Goal: Task Accomplishment & Management: Complete application form

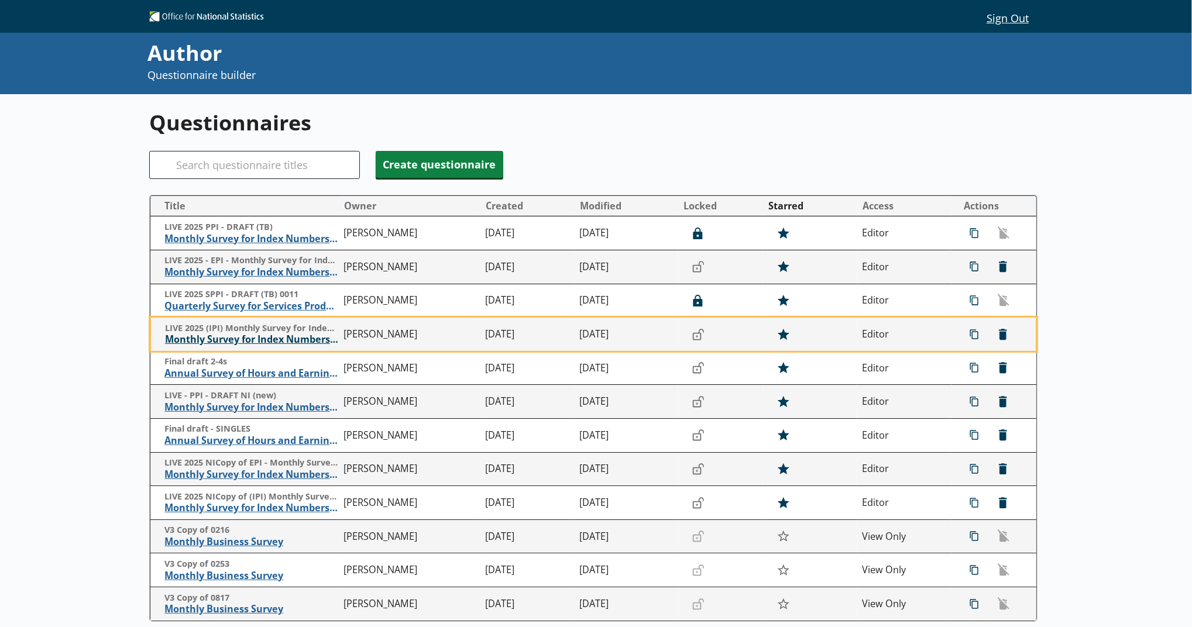
click at [305, 344] on span "Monthly Survey for Index Numbers of Import Prices - Price Quotation Return" at bounding box center [251, 340] width 173 height 12
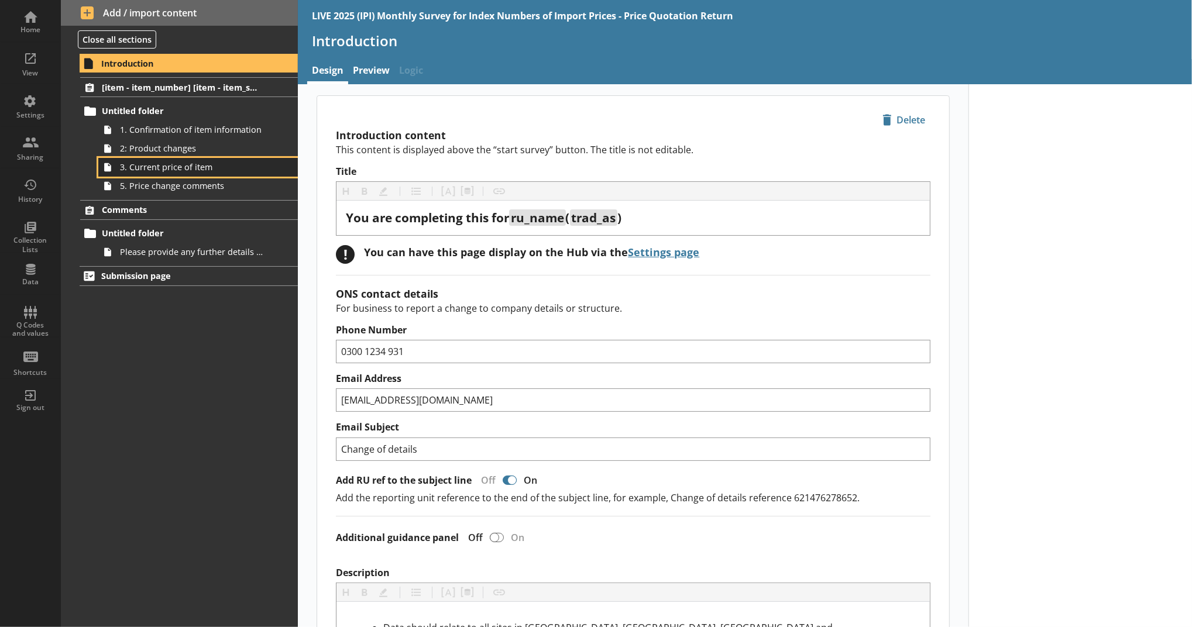
click at [222, 174] on link "3. Current price of item" at bounding box center [198, 167] width 200 height 19
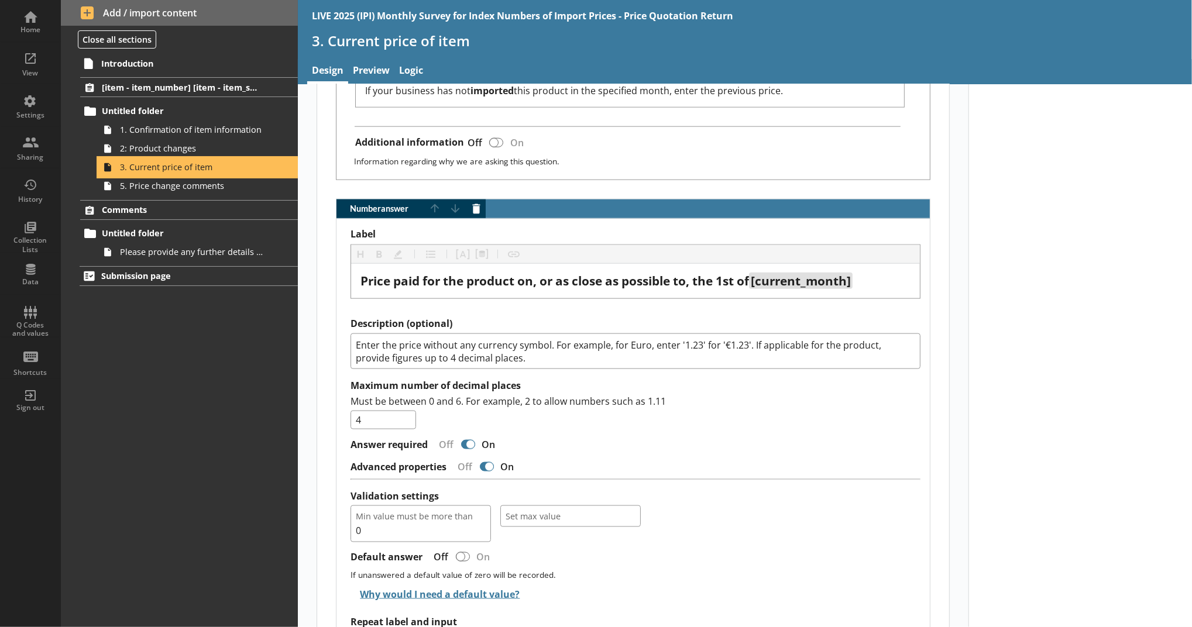
scroll to position [1063, 0]
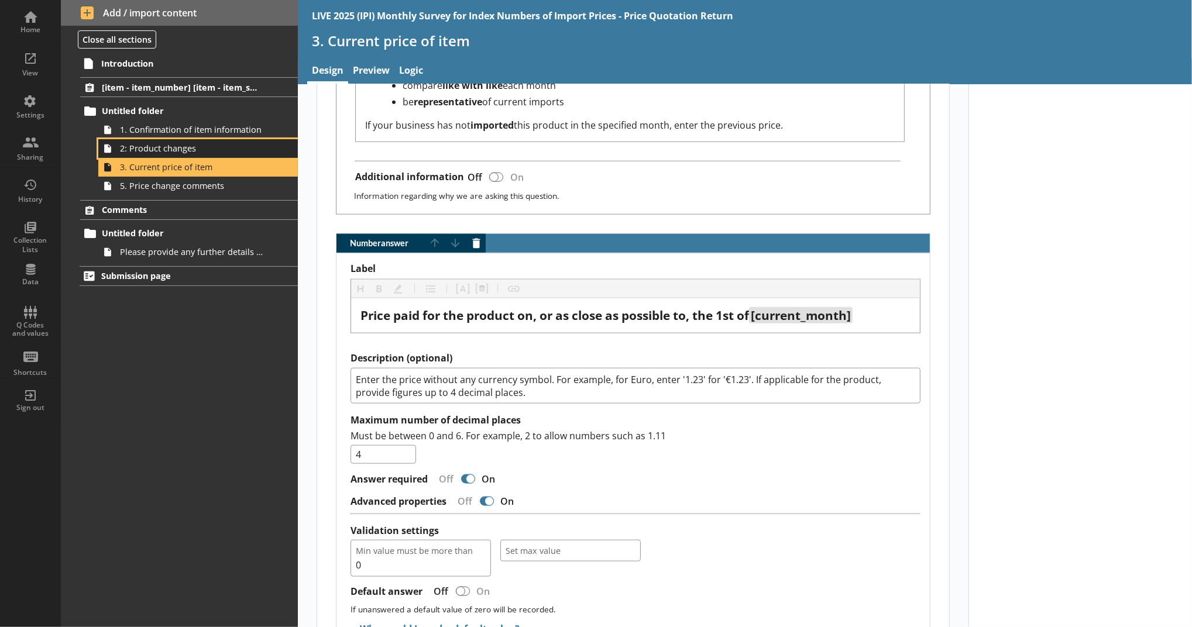
click at [193, 150] on span "2: Product changes" at bounding box center [191, 148] width 143 height 11
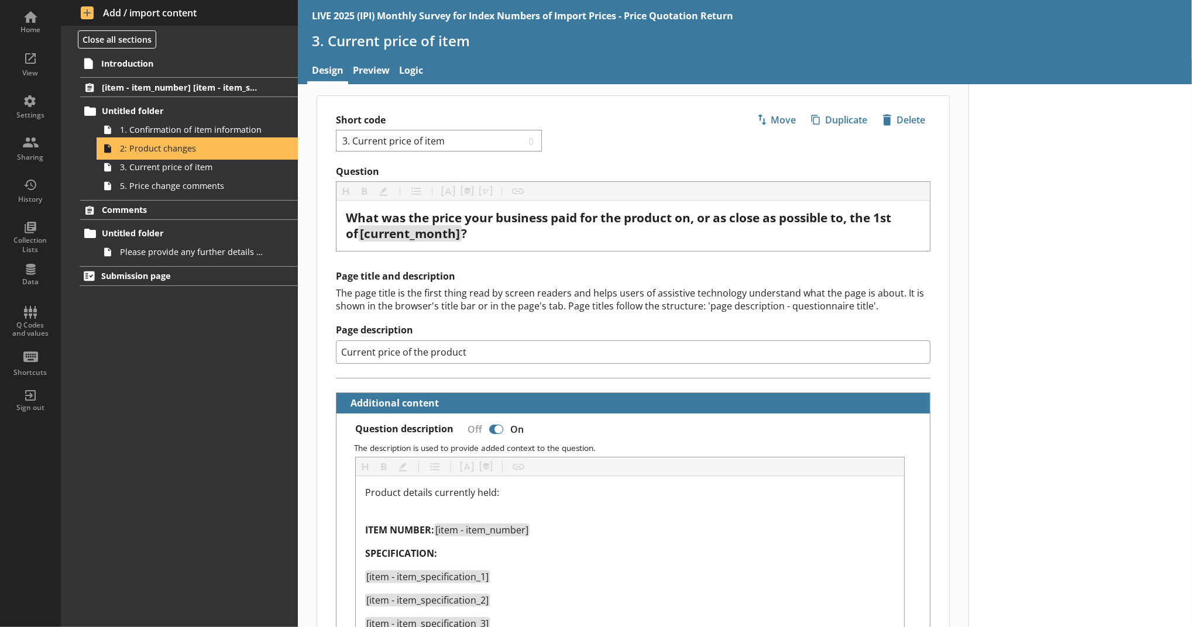
type textarea "x"
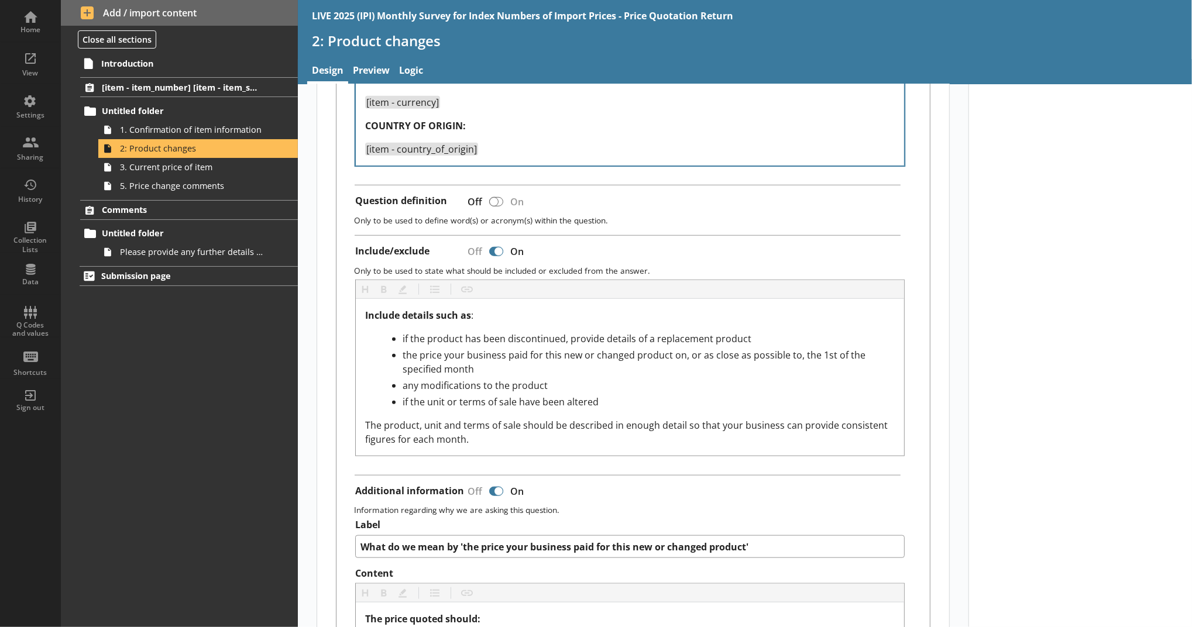
click at [681, 578] on label "Content" at bounding box center [630, 574] width 550 height 12
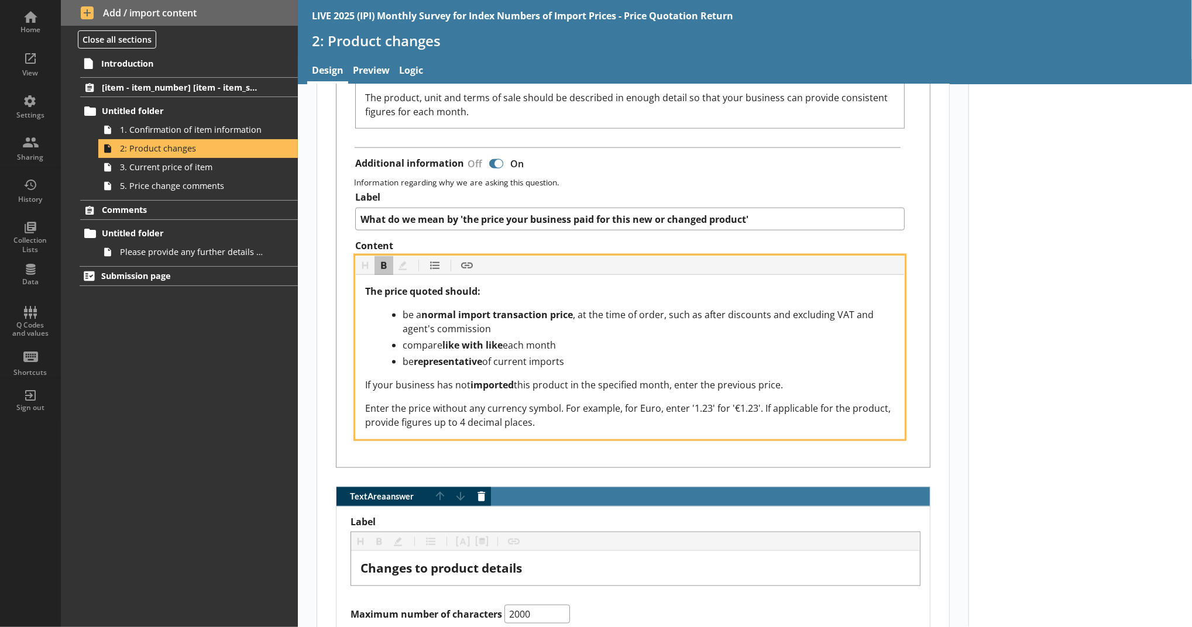
scroll to position [1285, 0]
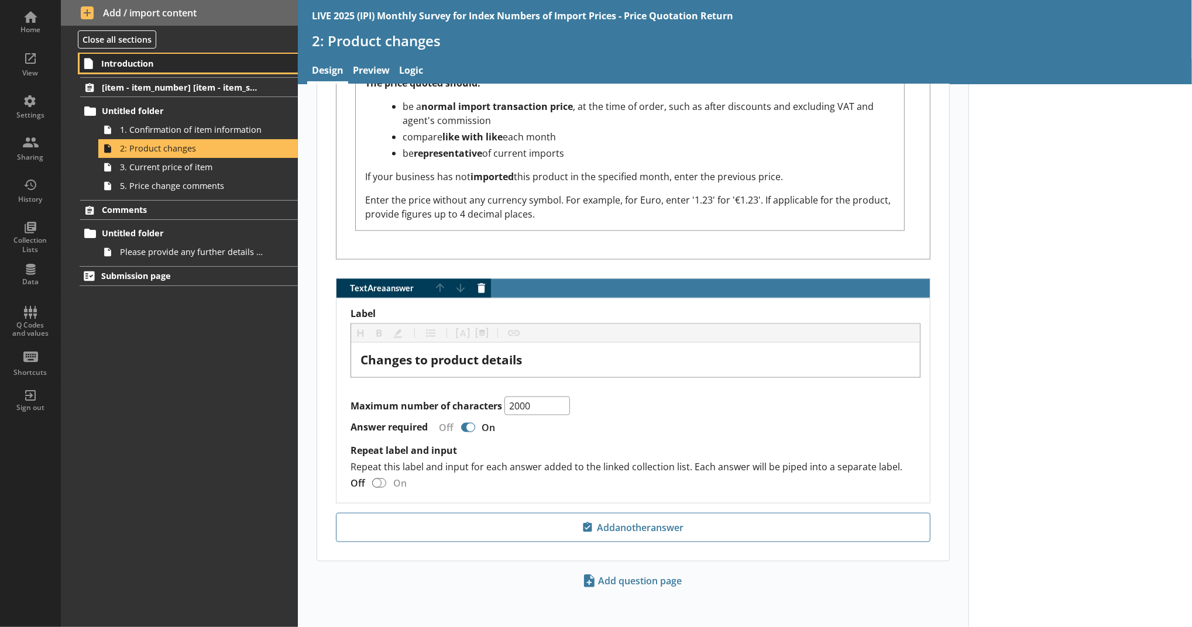
click at [183, 70] on link "Introduction" at bounding box center [189, 63] width 218 height 19
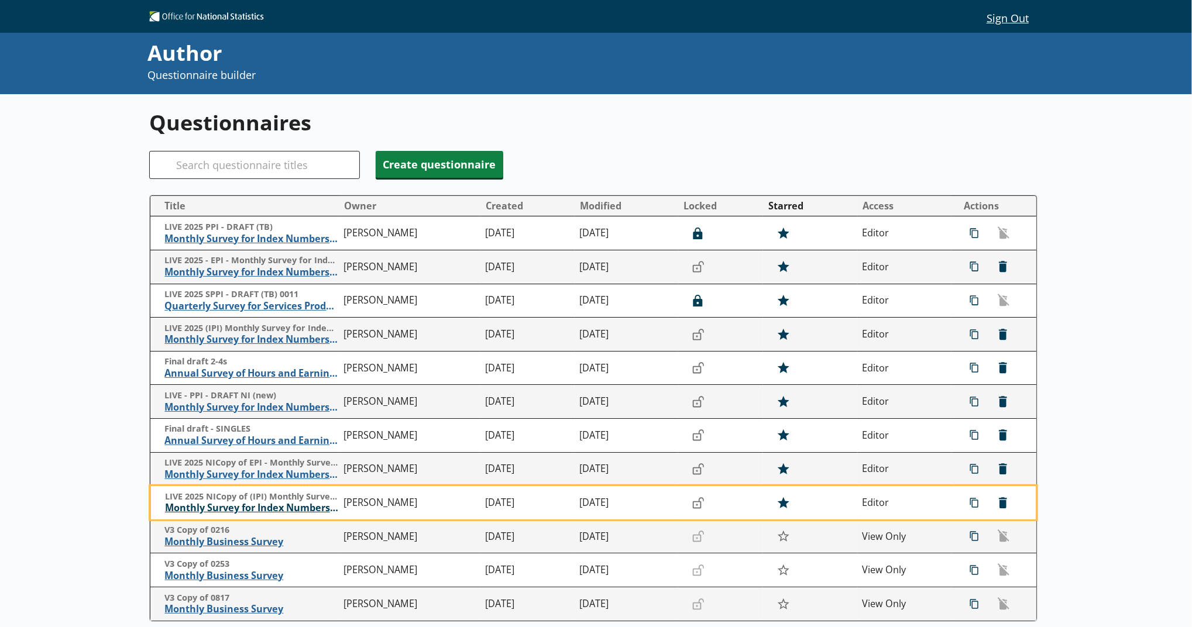
click at [255, 507] on span "Monthly Survey for Index Numbers of Import Prices - Price Quotation Return" at bounding box center [251, 508] width 173 height 12
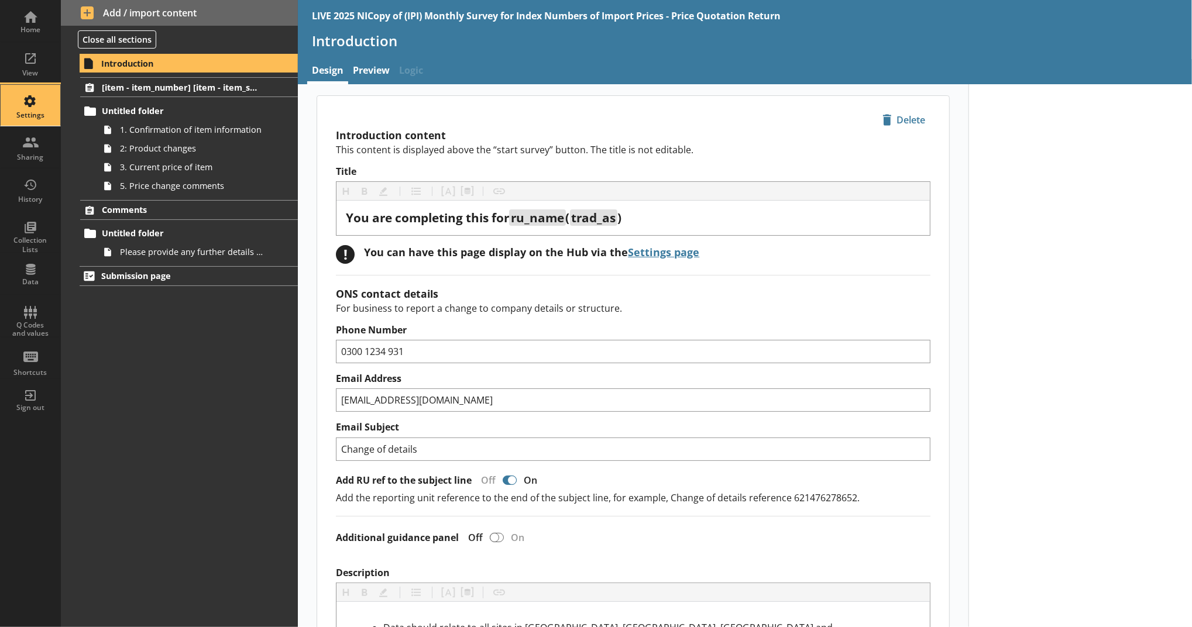
click at [36, 112] on div "Settings" at bounding box center [30, 115] width 41 height 9
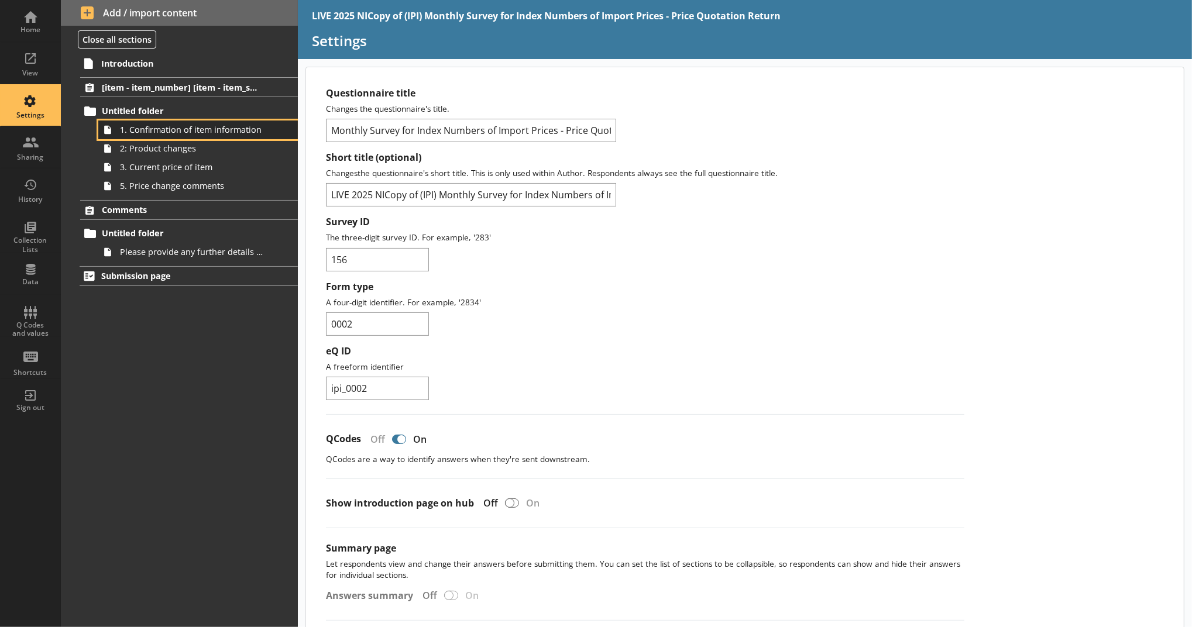
click at [219, 125] on span "1. Confirmation of item information" at bounding box center [191, 129] width 143 height 11
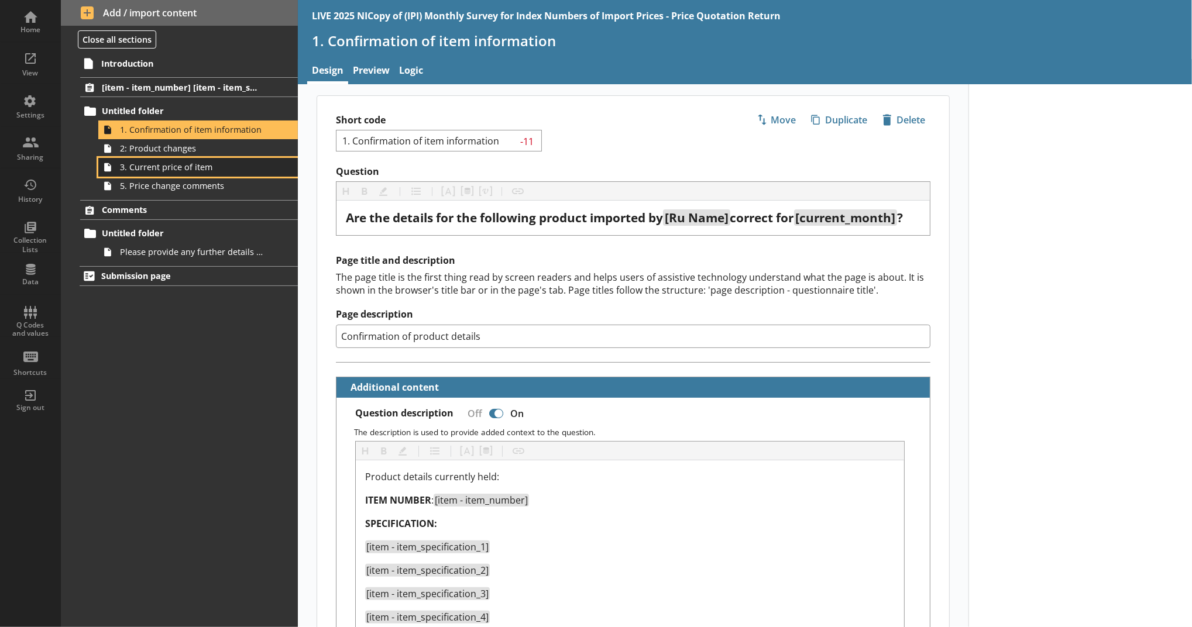
click at [235, 173] on link "3. Current price of item" at bounding box center [198, 167] width 200 height 19
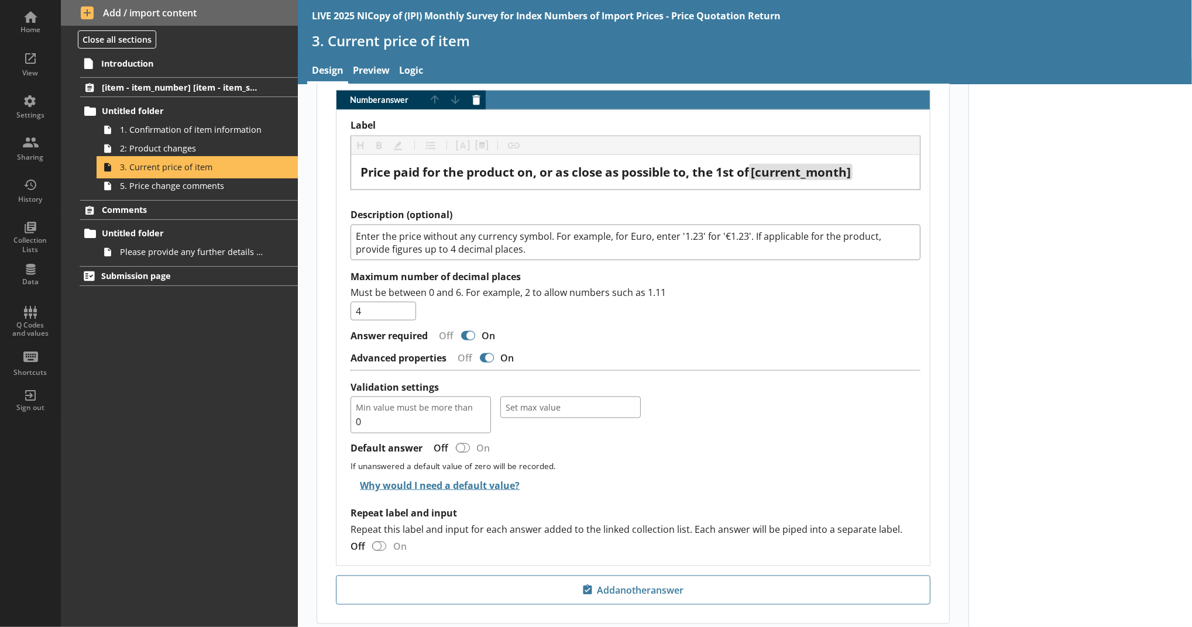
scroll to position [1023, 0]
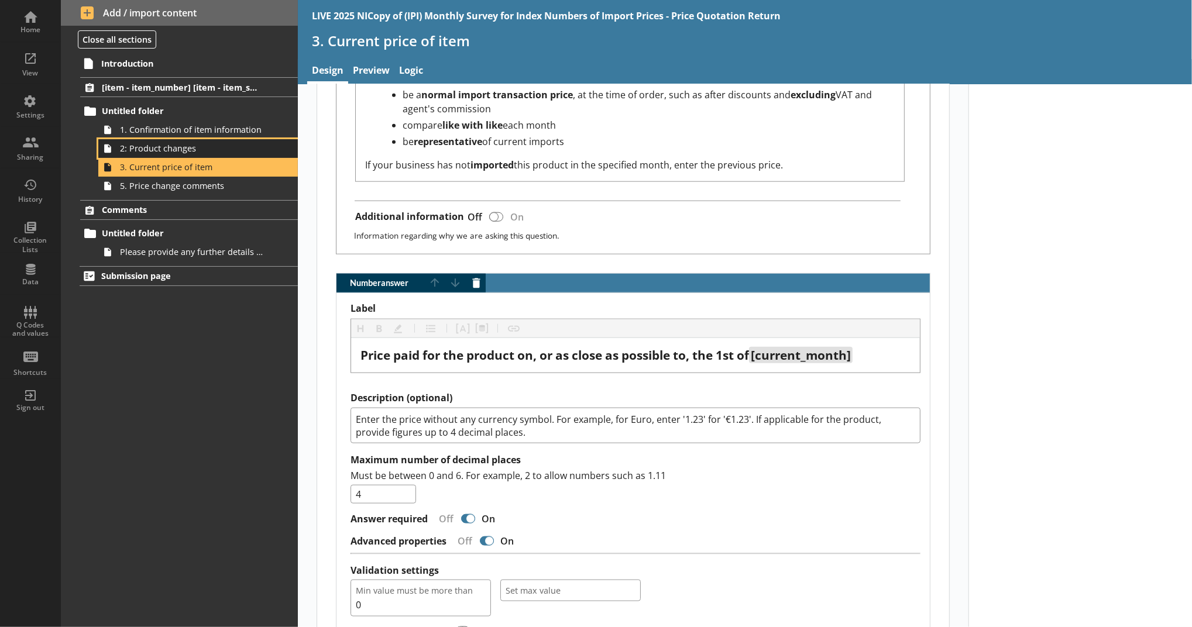
click at [232, 143] on span "2: Product changes" at bounding box center [191, 148] width 143 height 11
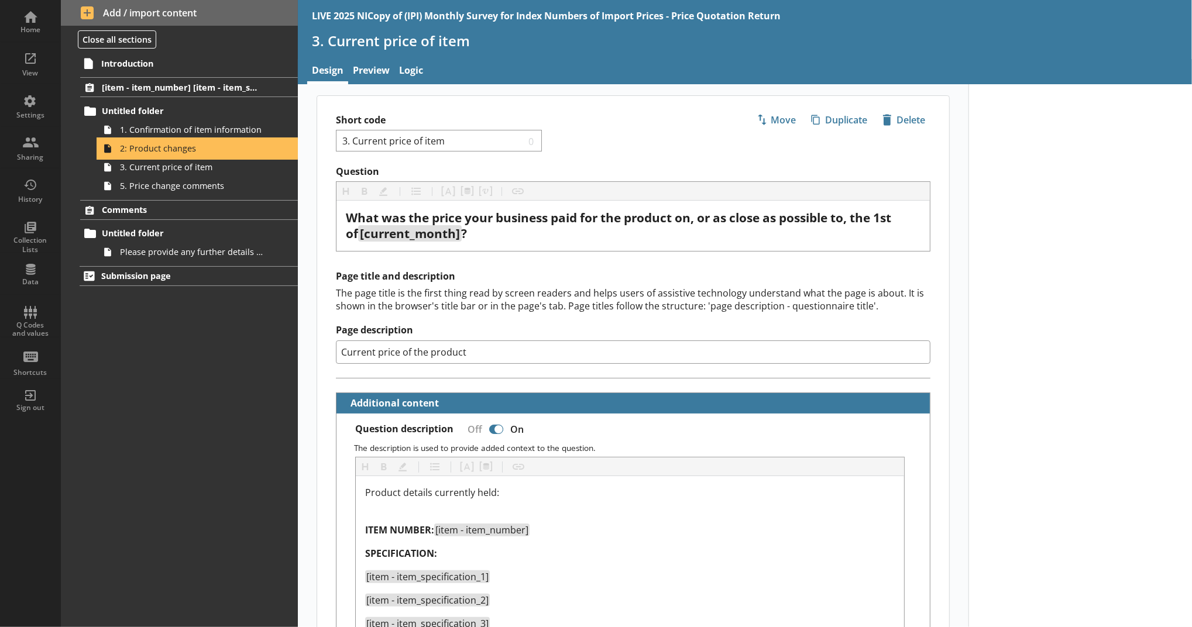
type textarea "x"
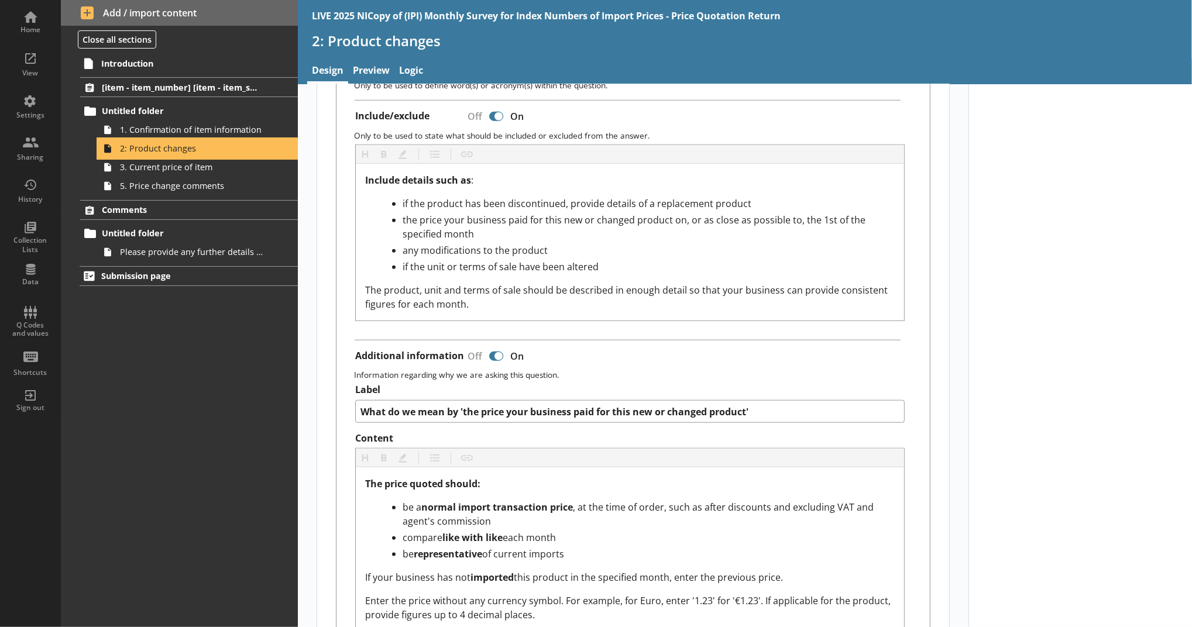
scroll to position [885, 0]
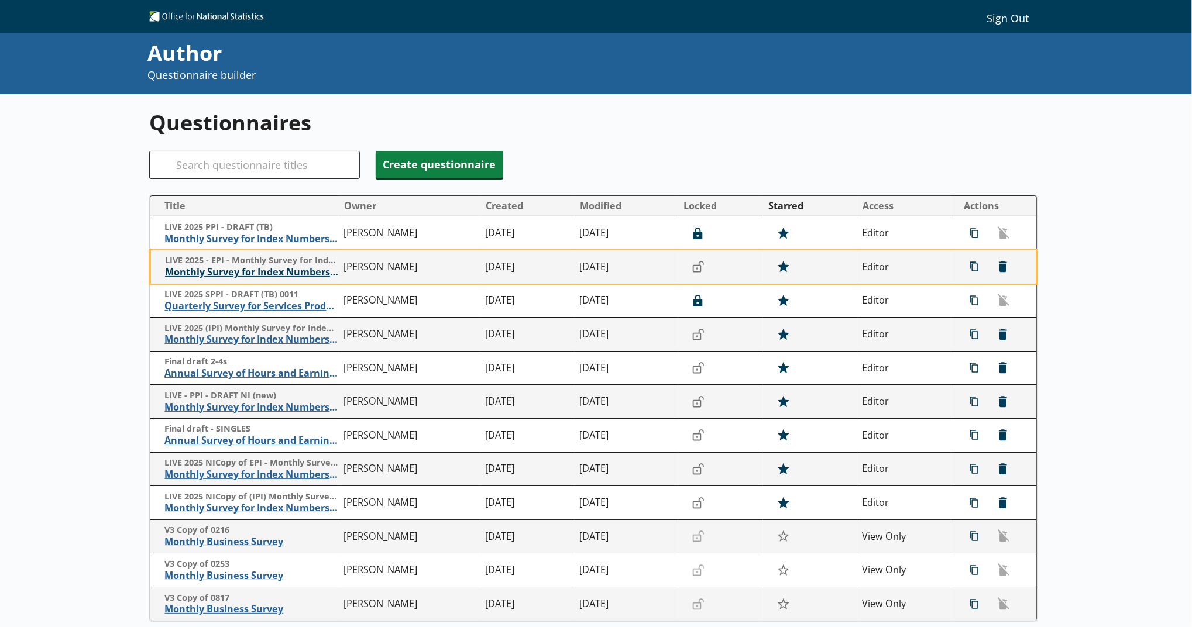
click at [302, 272] on span "Monthly Survey for Index Numbers of Export Prices - Price Quotation Return" at bounding box center [251, 272] width 173 height 12
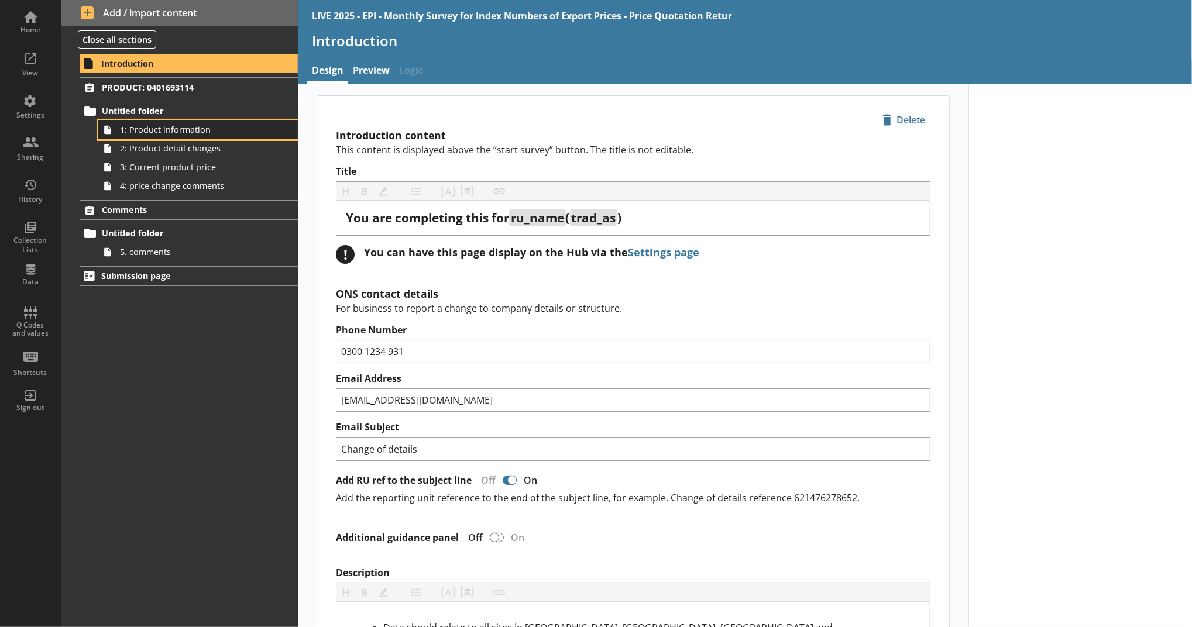
click at [228, 127] on span "1: Product information" at bounding box center [191, 129] width 143 height 11
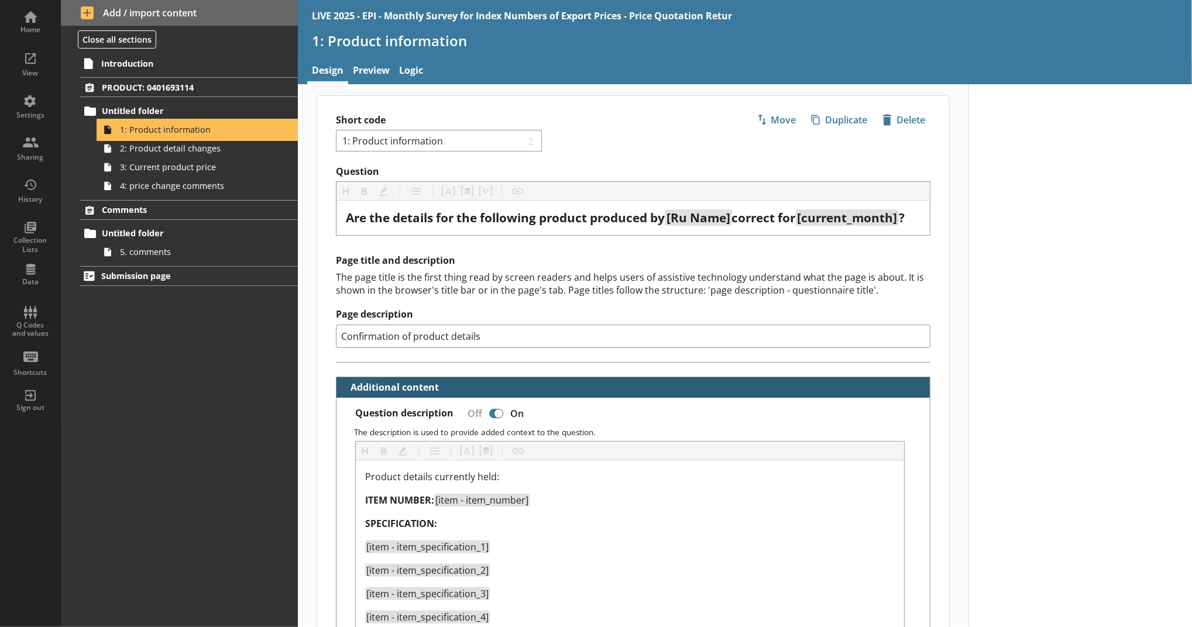
scroll to position [262, 0]
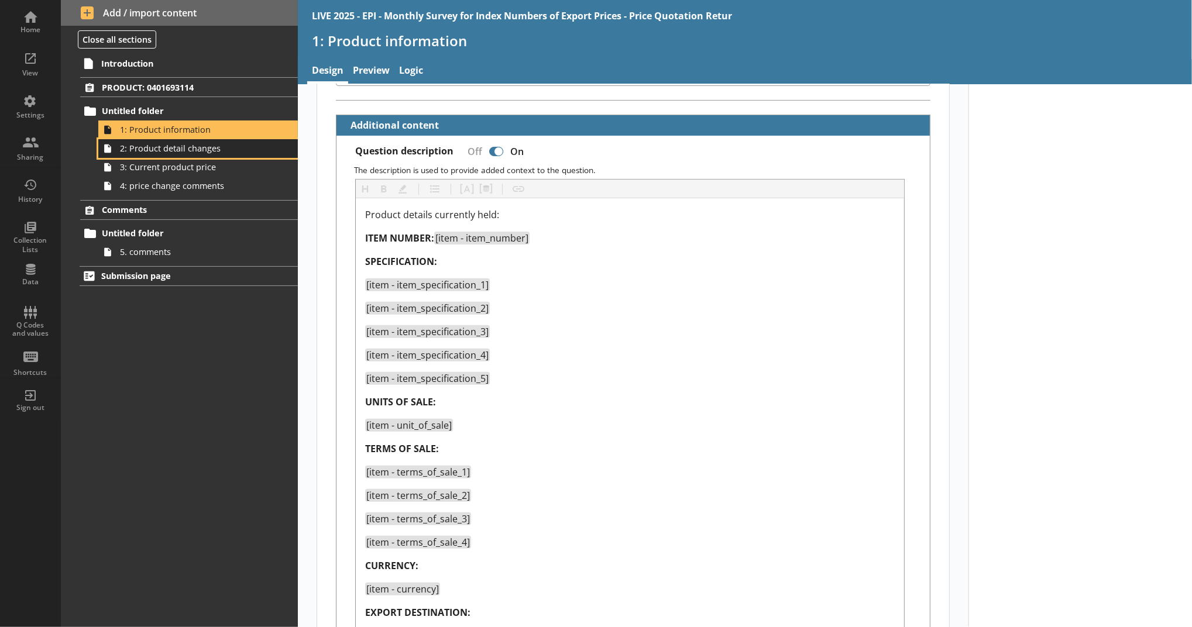
click at [197, 152] on span "2: Product detail changes" at bounding box center [191, 148] width 143 height 11
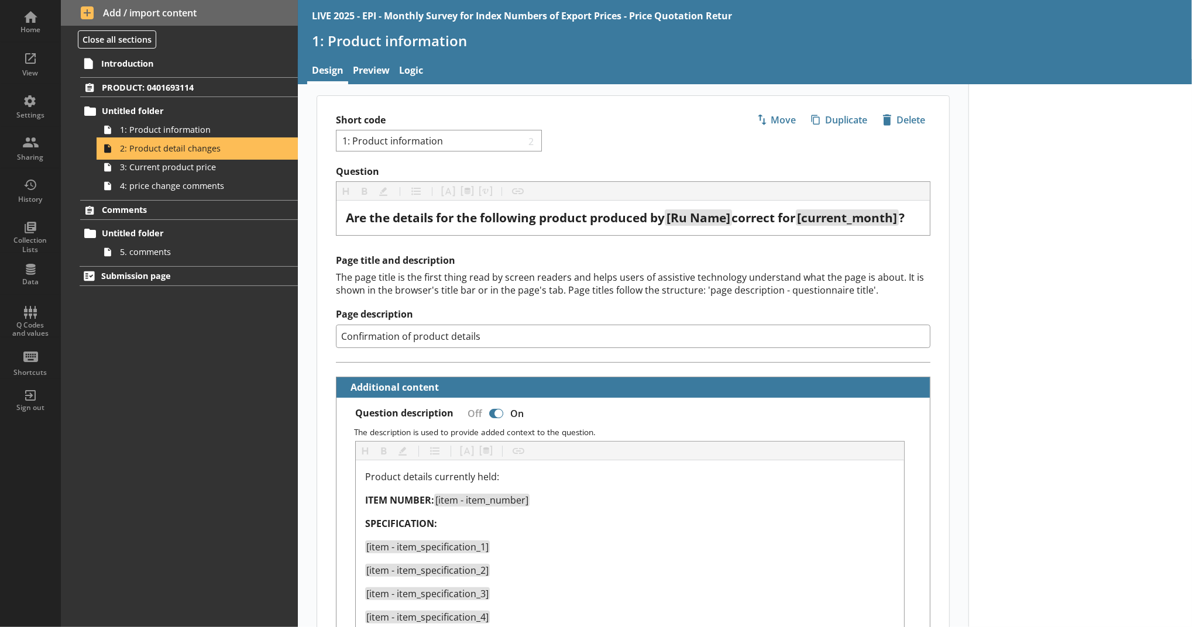
type textarea "x"
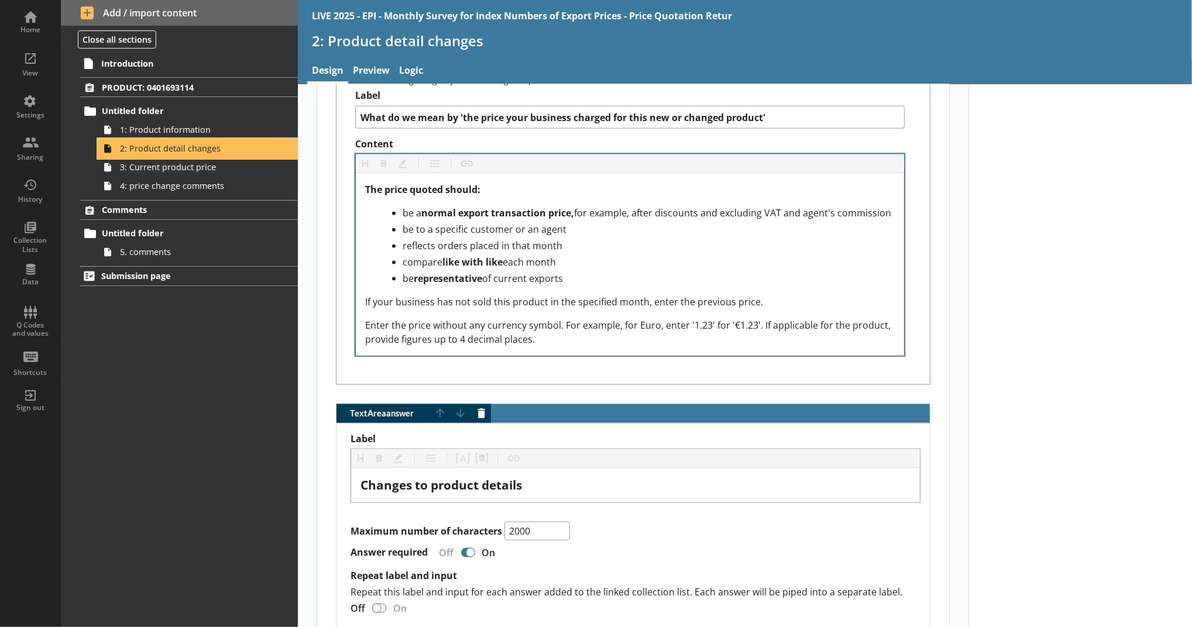
scroll to position [1180, 0]
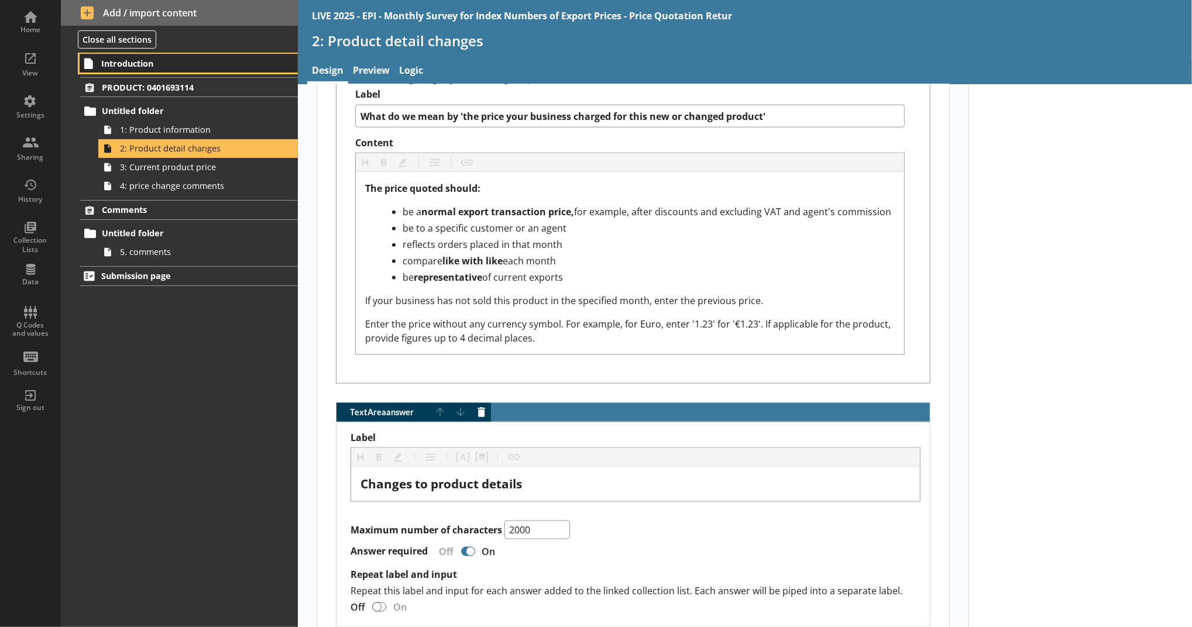
click at [181, 68] on span "Introduction" at bounding box center [179, 63] width 157 height 11
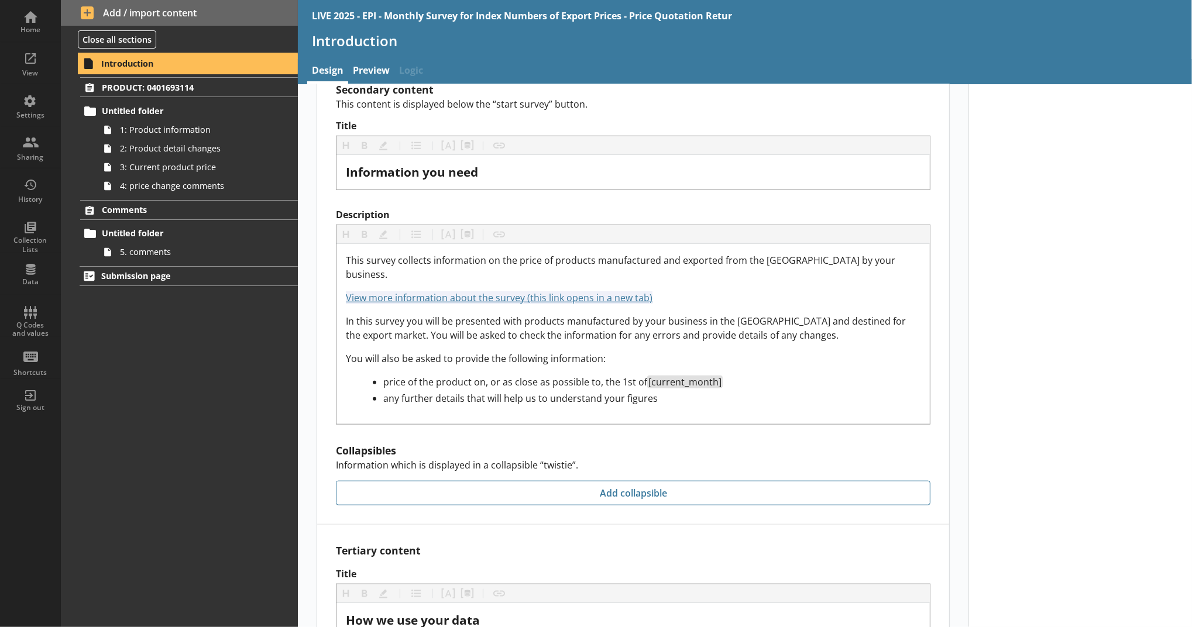
scroll to position [858, 0]
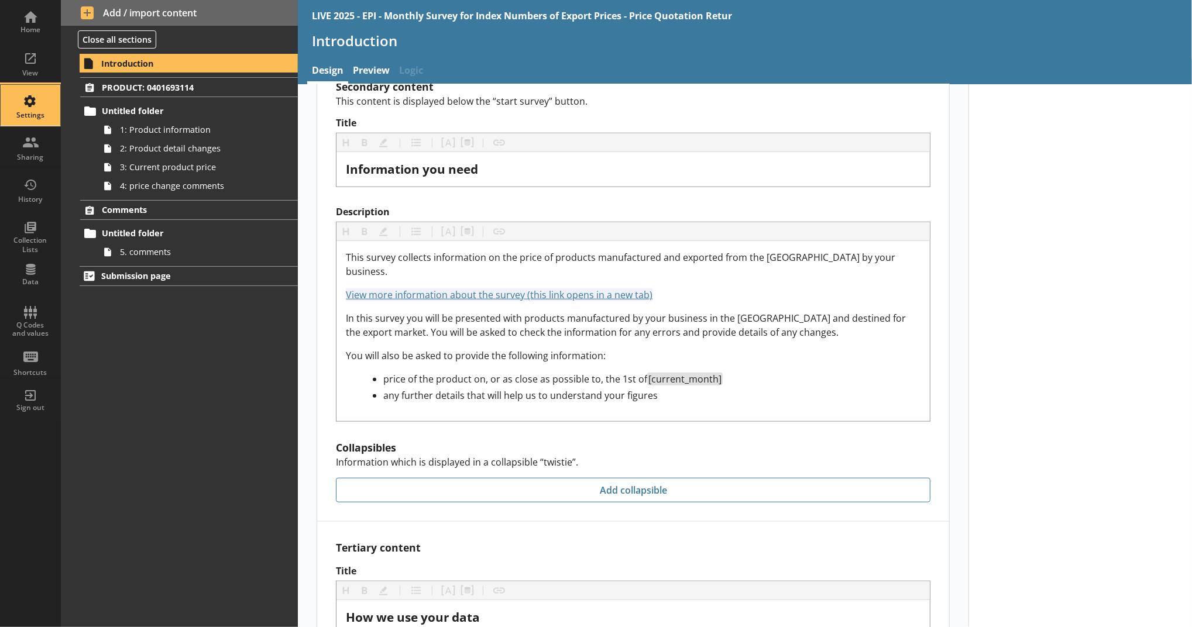
click at [15, 100] on div "Settings" at bounding box center [30, 105] width 41 height 41
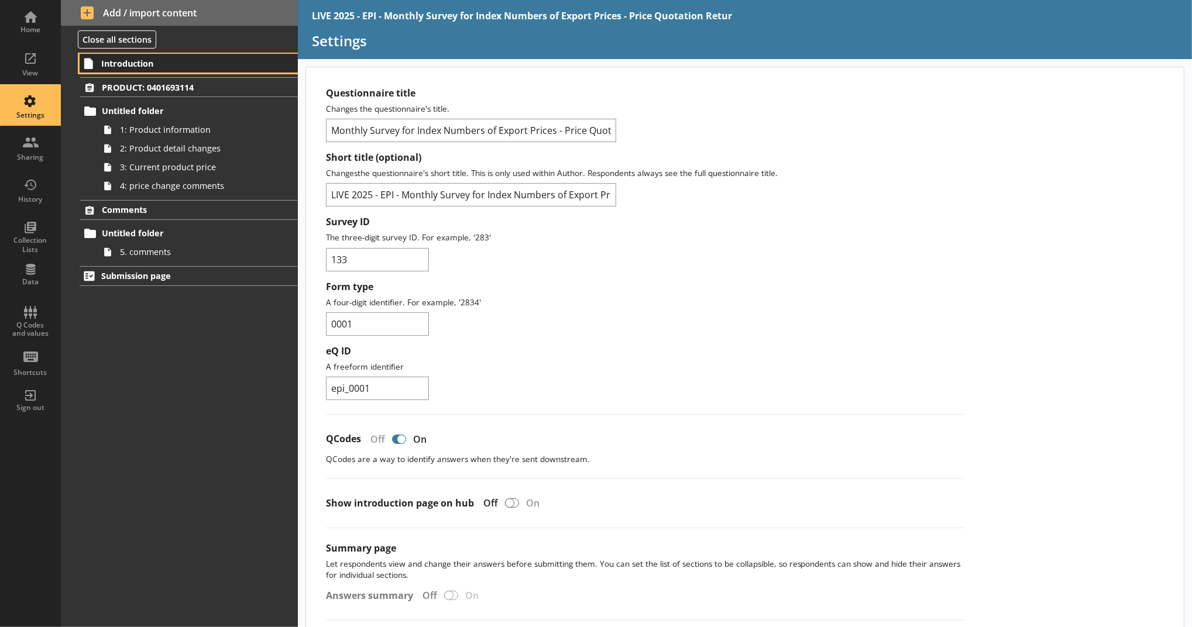
click at [123, 68] on span "Introduction" at bounding box center [179, 63] width 157 height 11
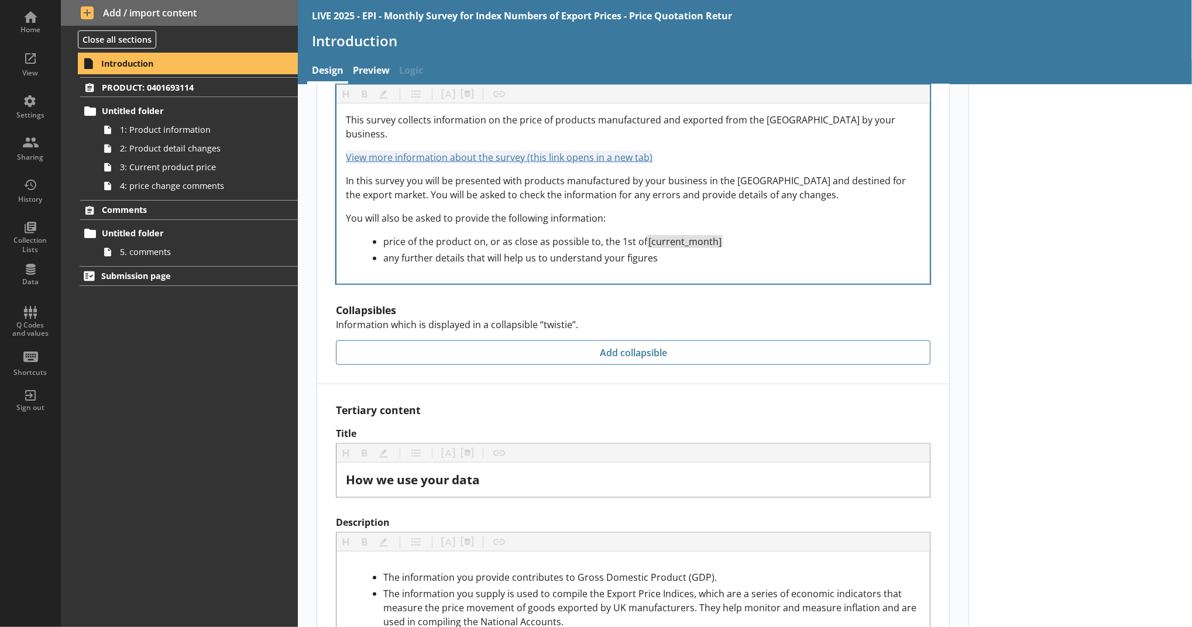
scroll to position [997, 0]
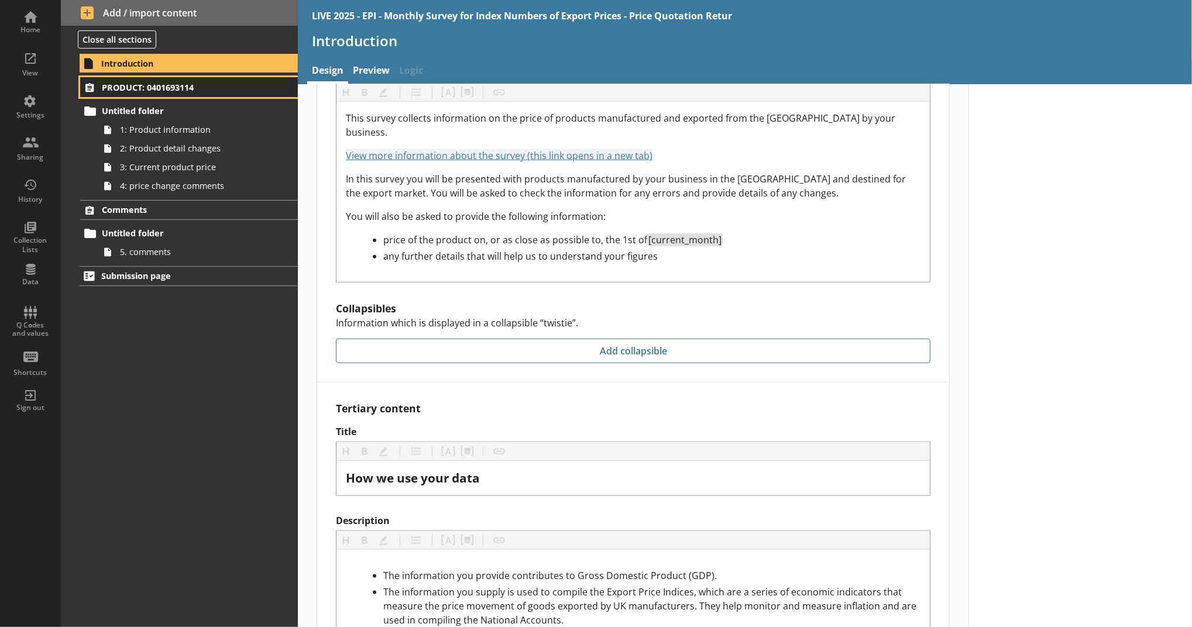
click at [210, 92] on span "PRODUCT: 0401693114" at bounding box center [180, 87] width 157 height 11
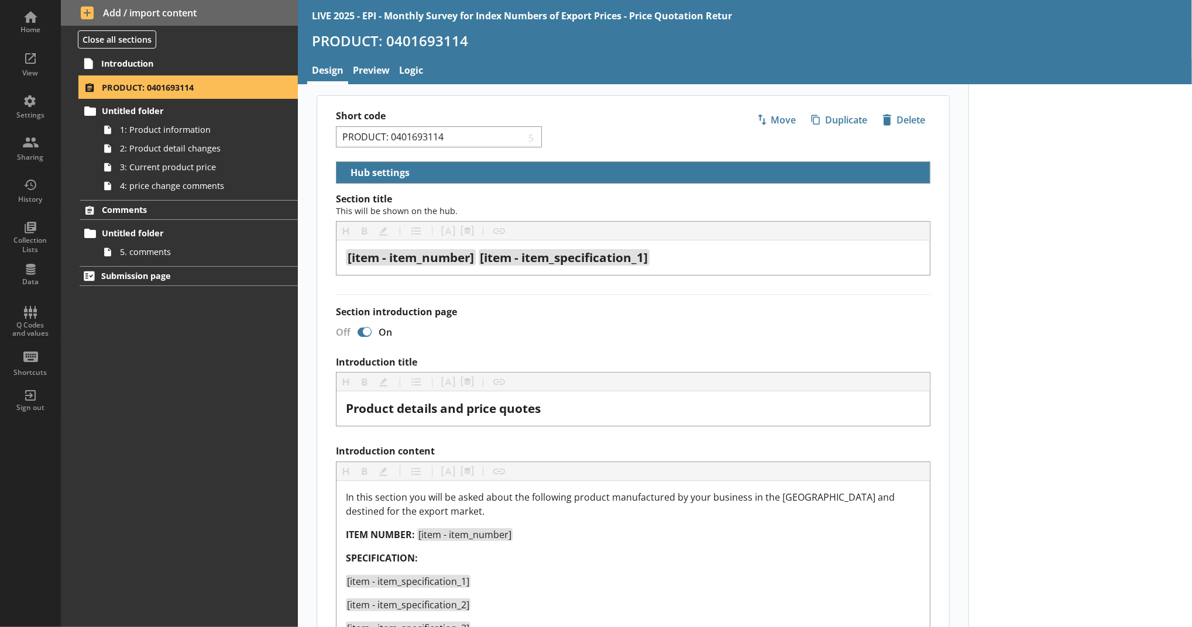
select select "5d514584-2e6d-4149-86df-4889fd375b9d"
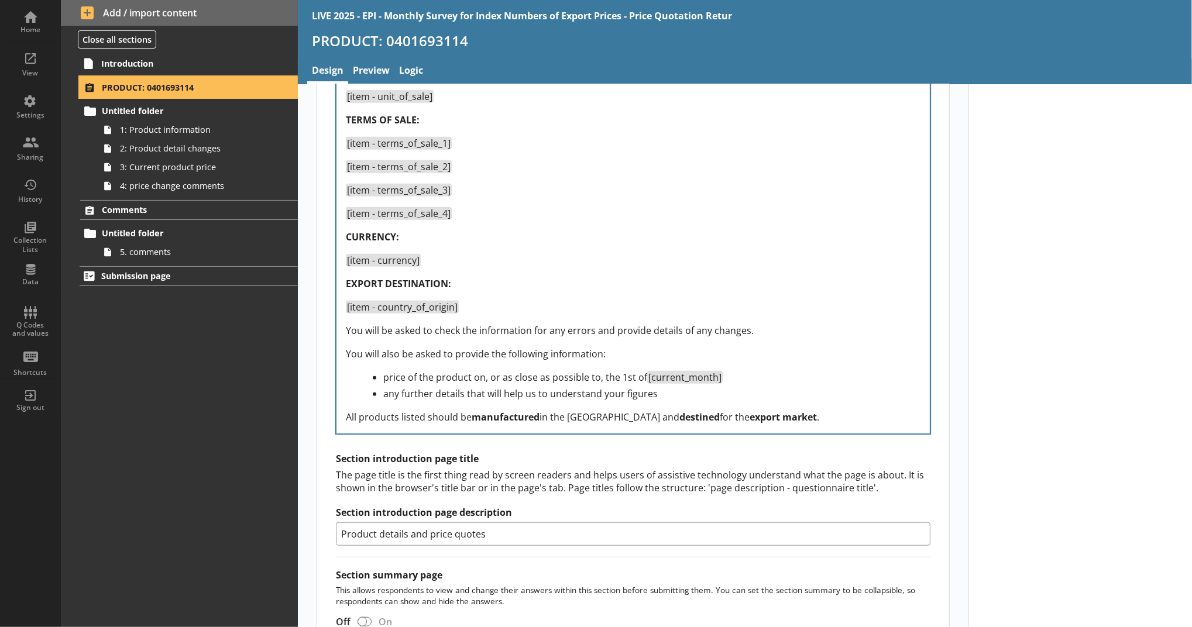
scroll to position [626, 0]
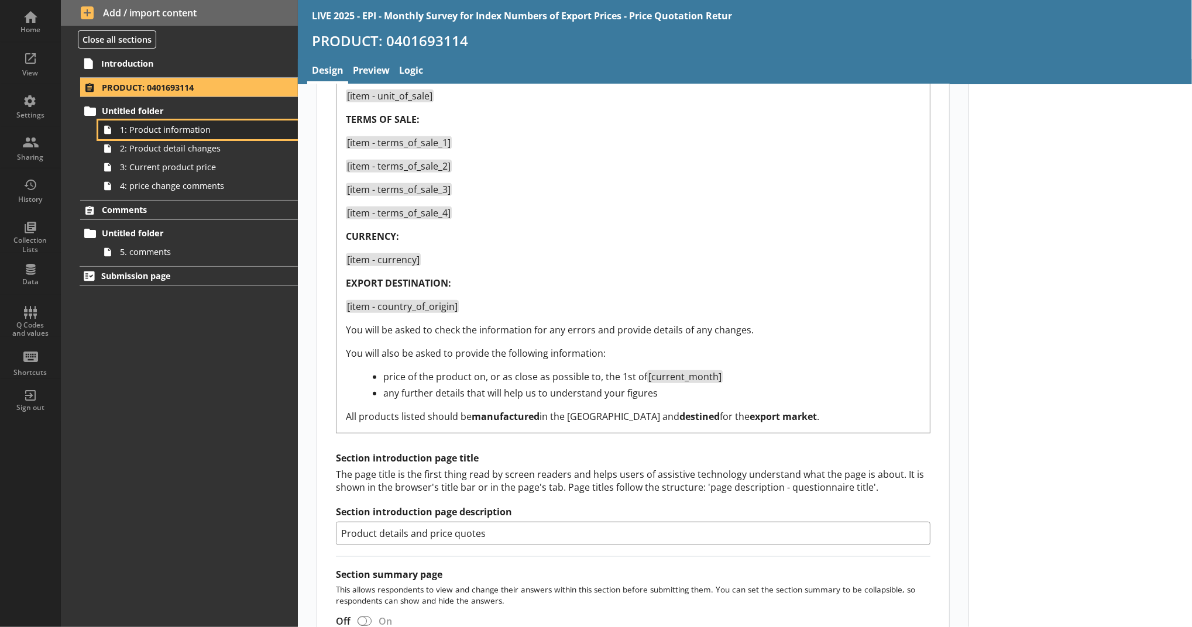
click at [211, 129] on span "1: Product information" at bounding box center [191, 129] width 143 height 11
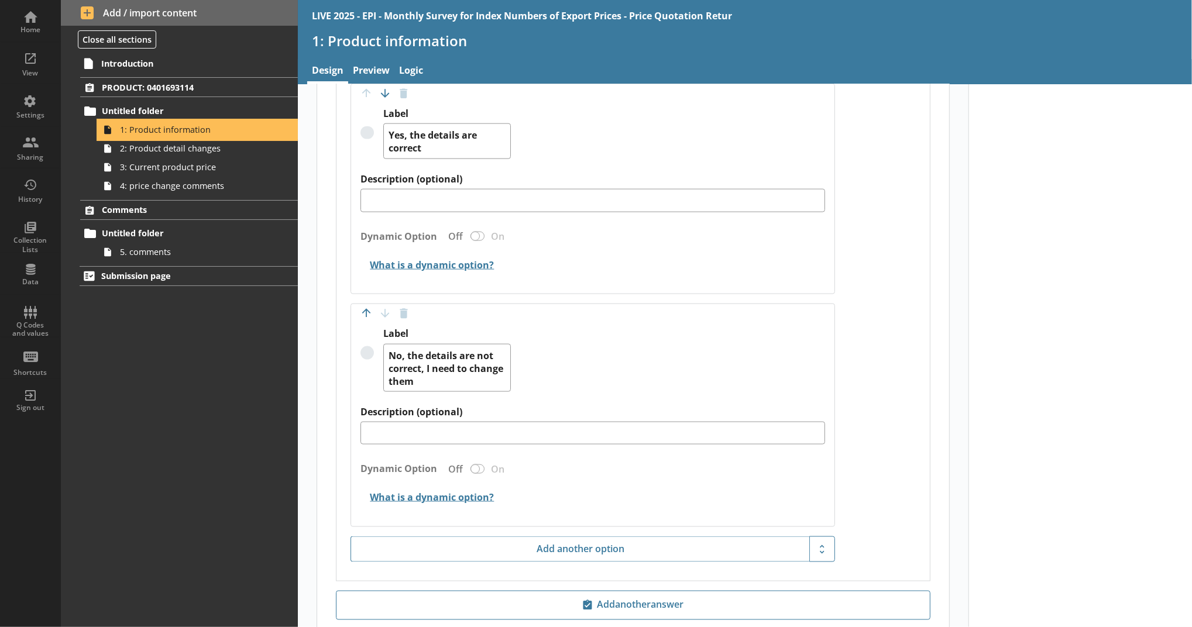
scroll to position [1298, 0]
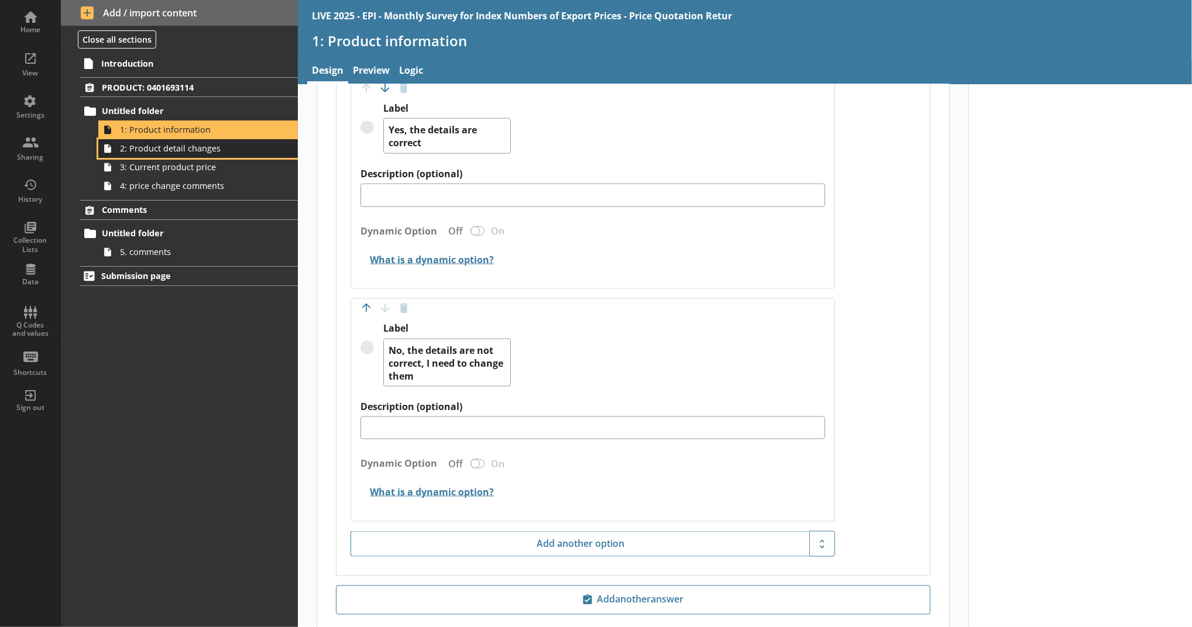
click at [195, 147] on span "2: Product detail changes" at bounding box center [191, 148] width 143 height 11
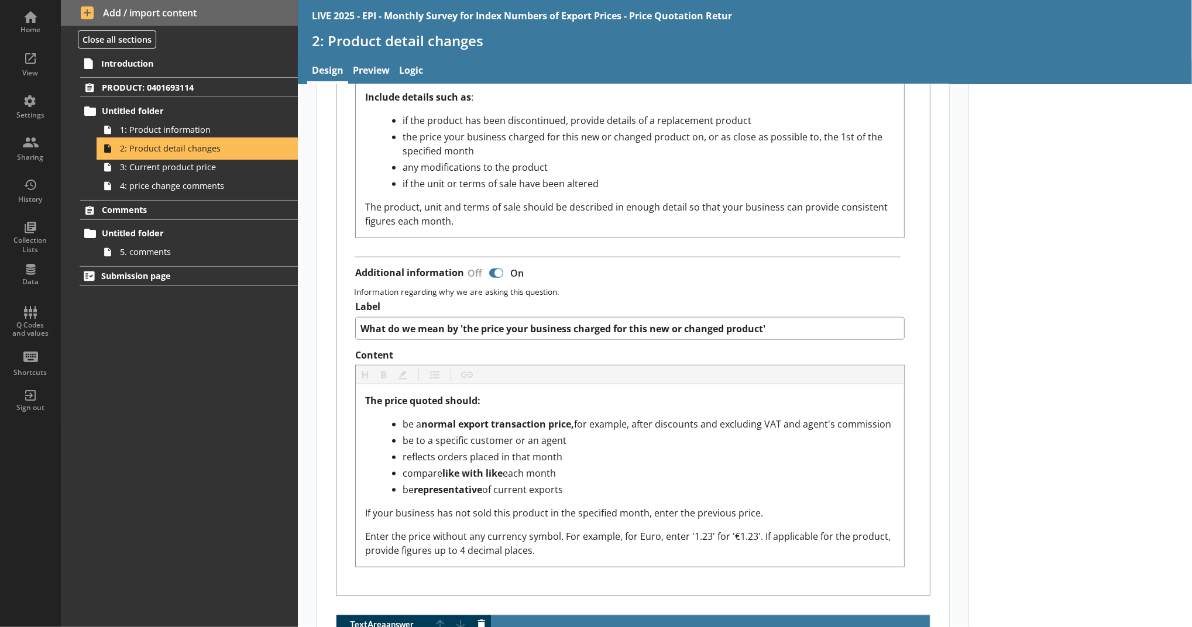
scroll to position [974, 0]
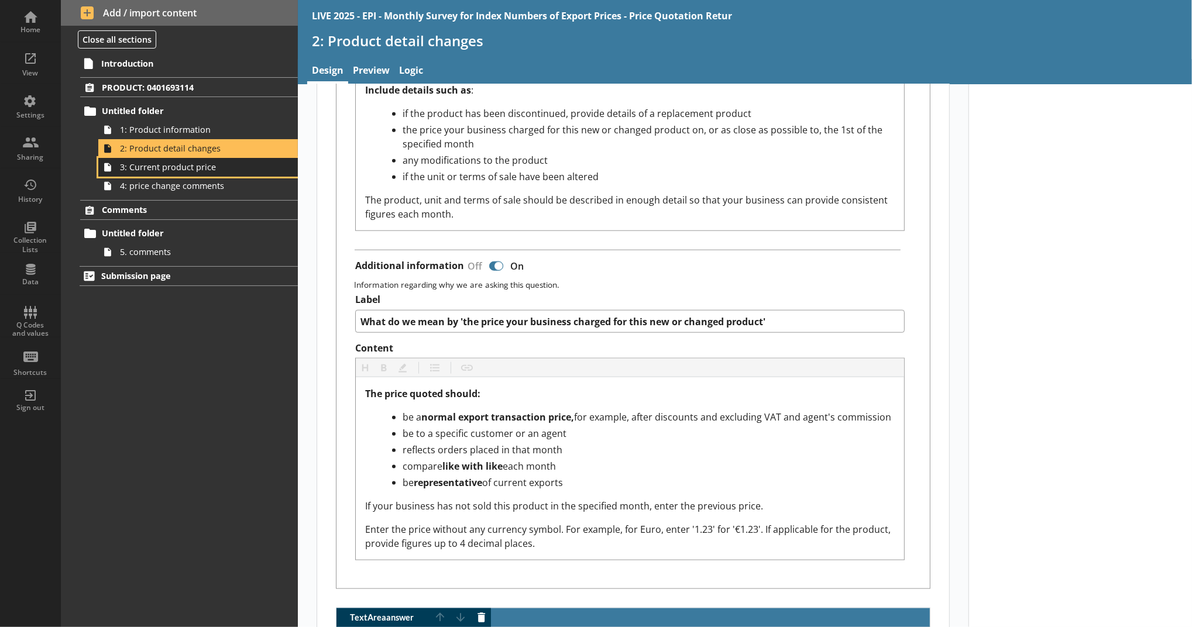
click at [262, 173] on link "3: Current product price" at bounding box center [198, 167] width 200 height 19
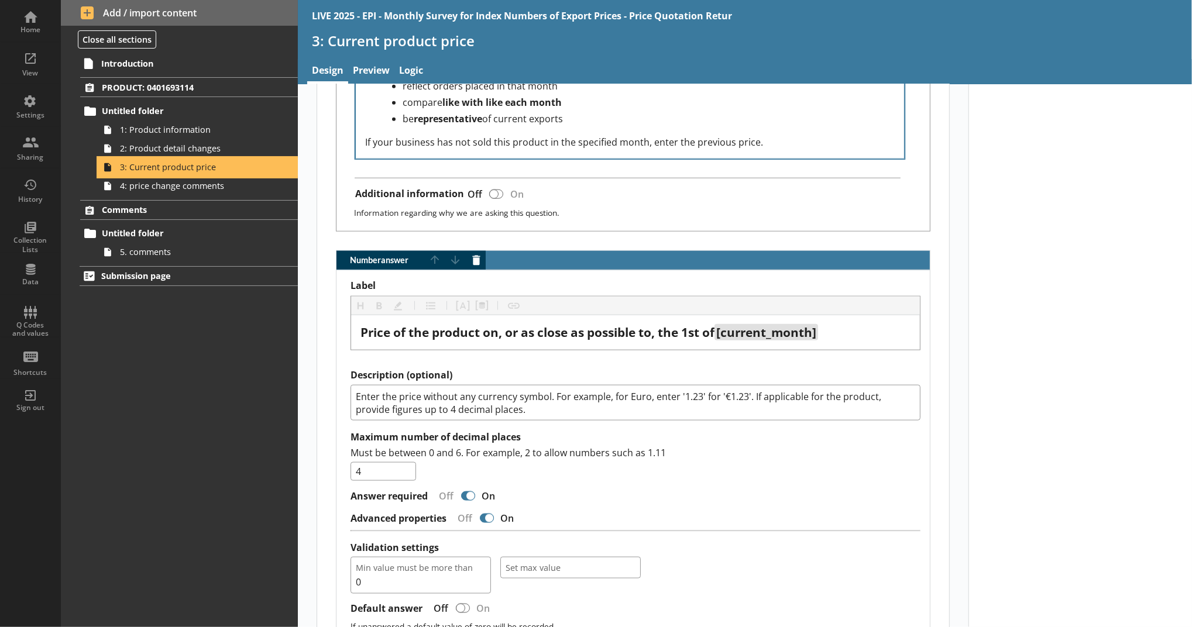
scroll to position [1059, 0]
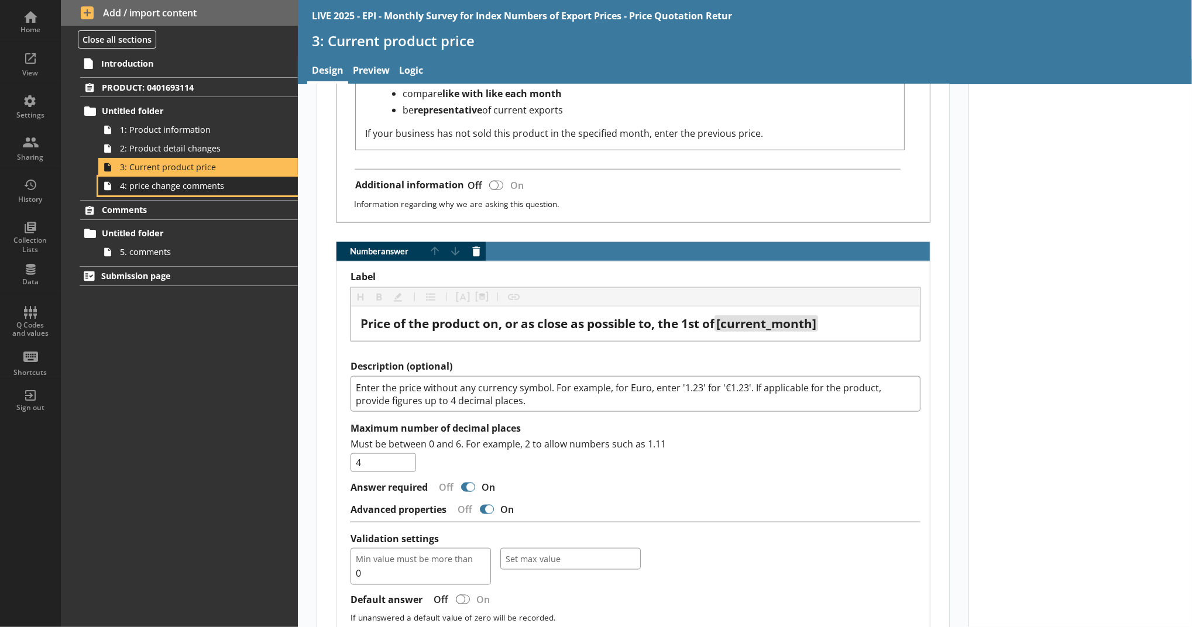
click at [264, 190] on link "4: price change comments" at bounding box center [198, 186] width 200 height 19
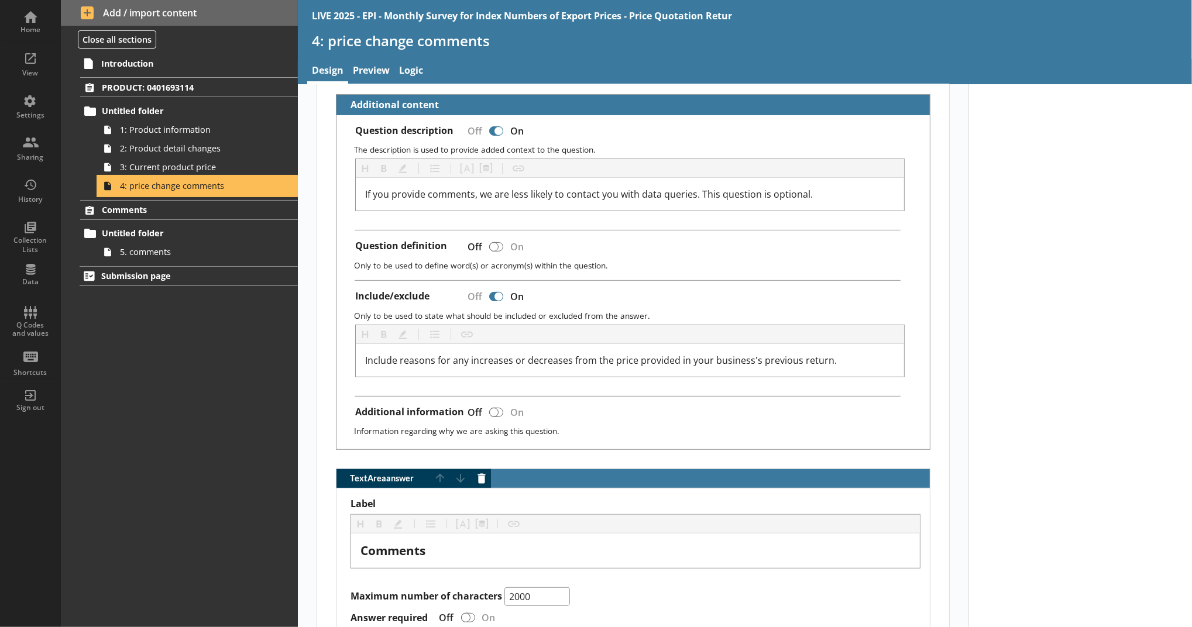
scroll to position [320, 0]
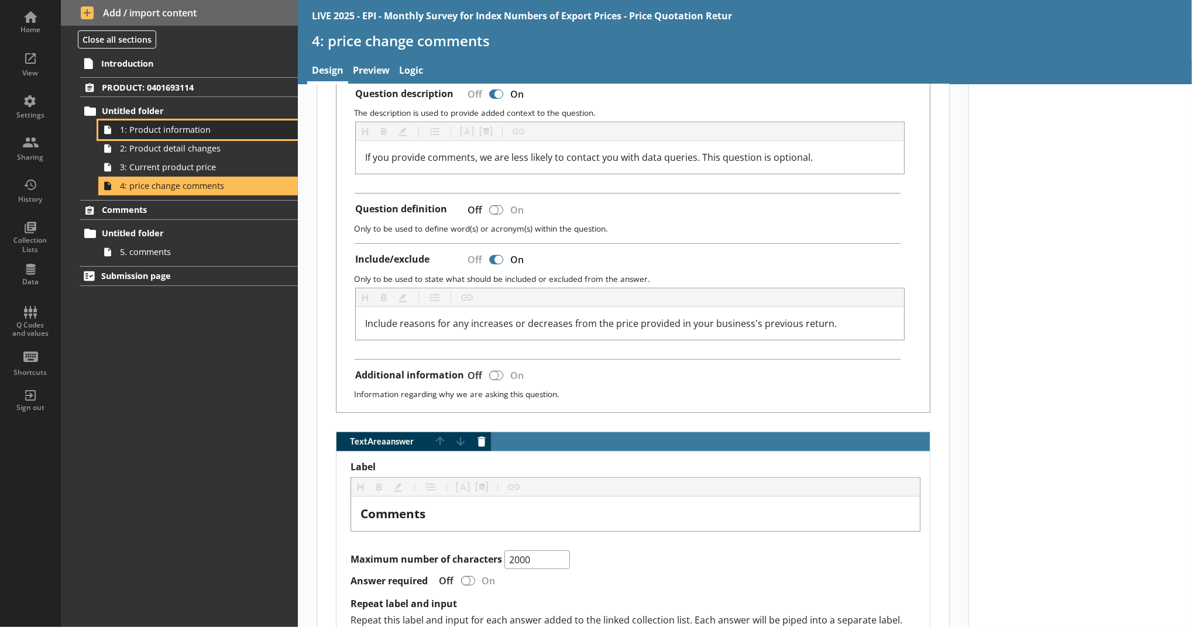
click at [188, 136] on link "1: Product information" at bounding box center [198, 130] width 200 height 19
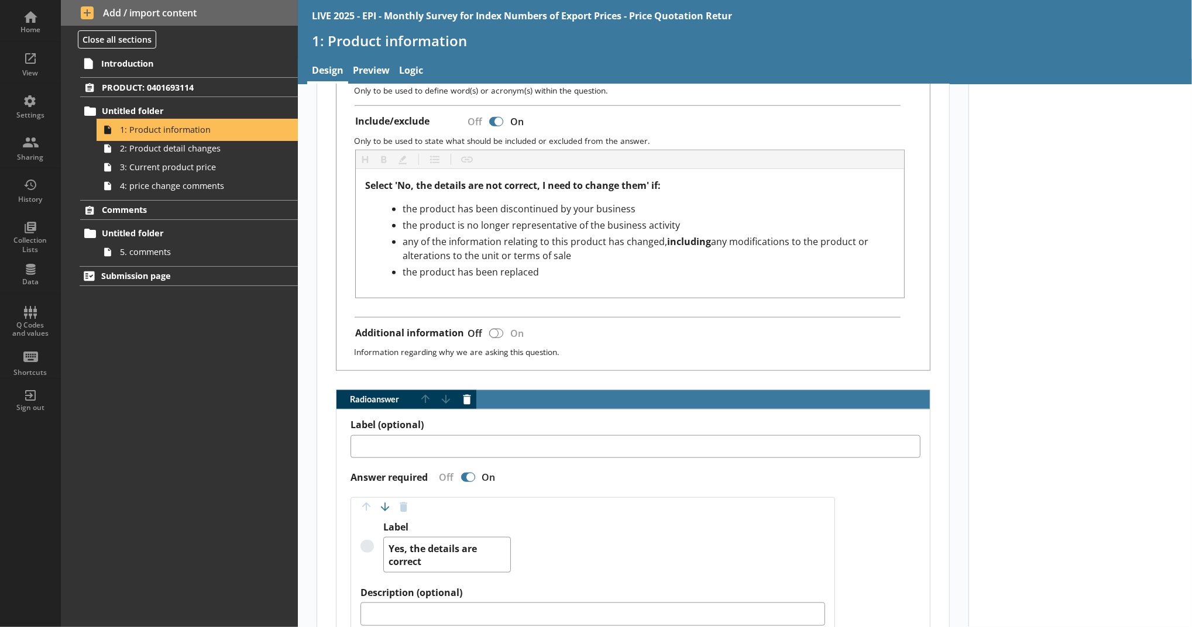
scroll to position [881, 0]
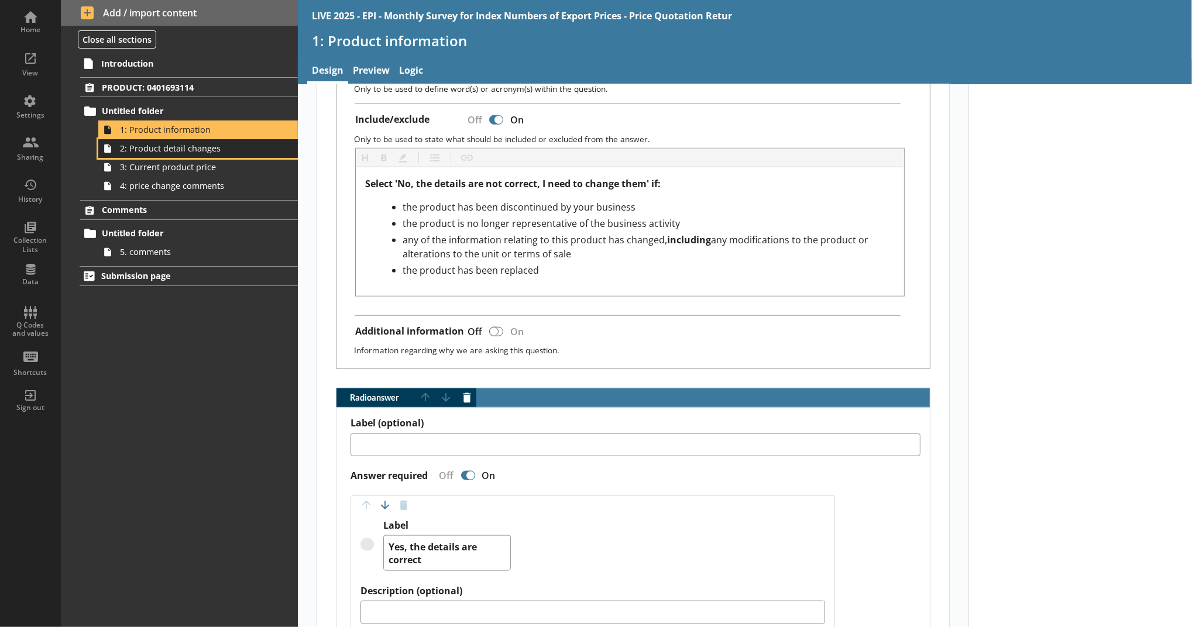
click at [199, 145] on span "2: Product detail changes" at bounding box center [191, 148] width 143 height 11
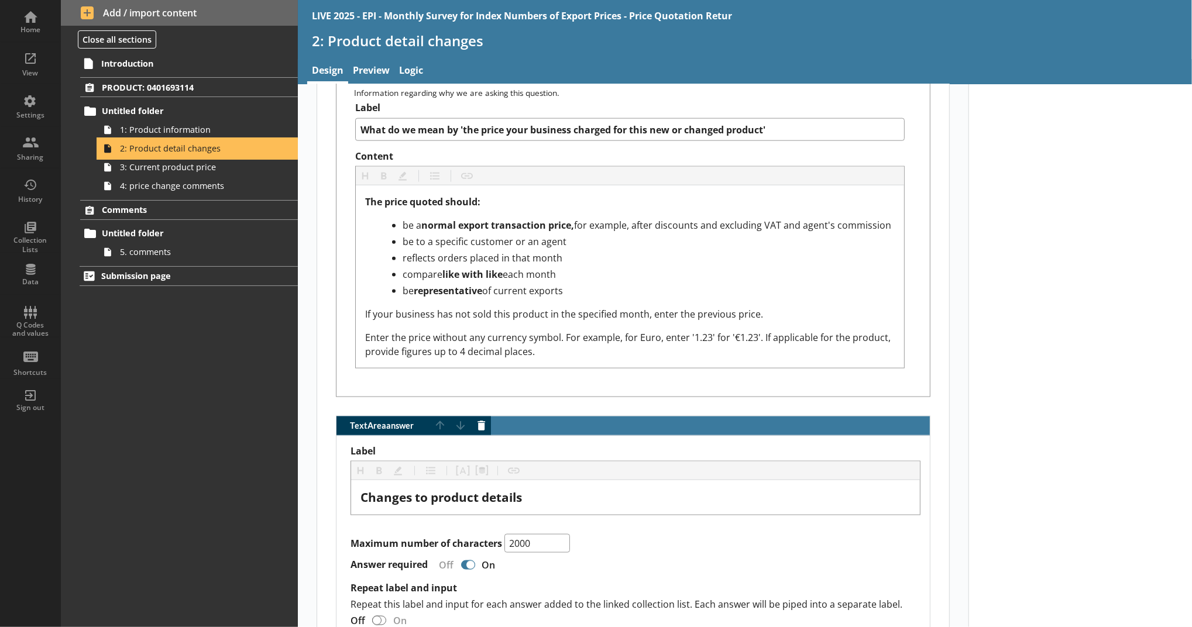
scroll to position [1176, 0]
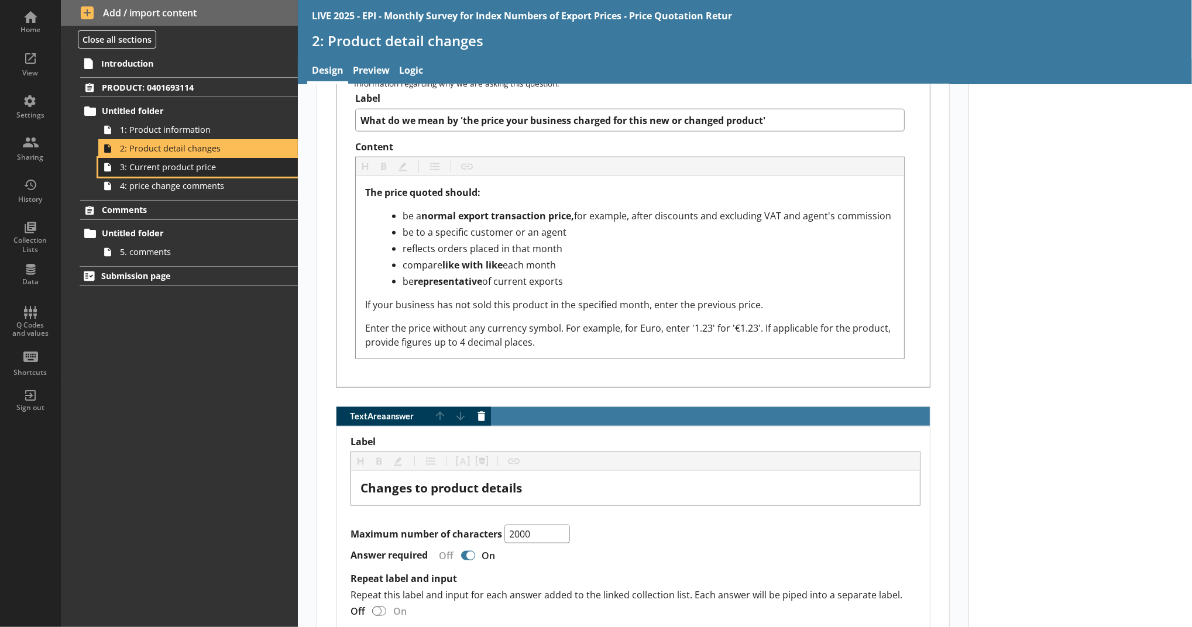
click at [237, 166] on span "3: Current product price" at bounding box center [191, 167] width 143 height 11
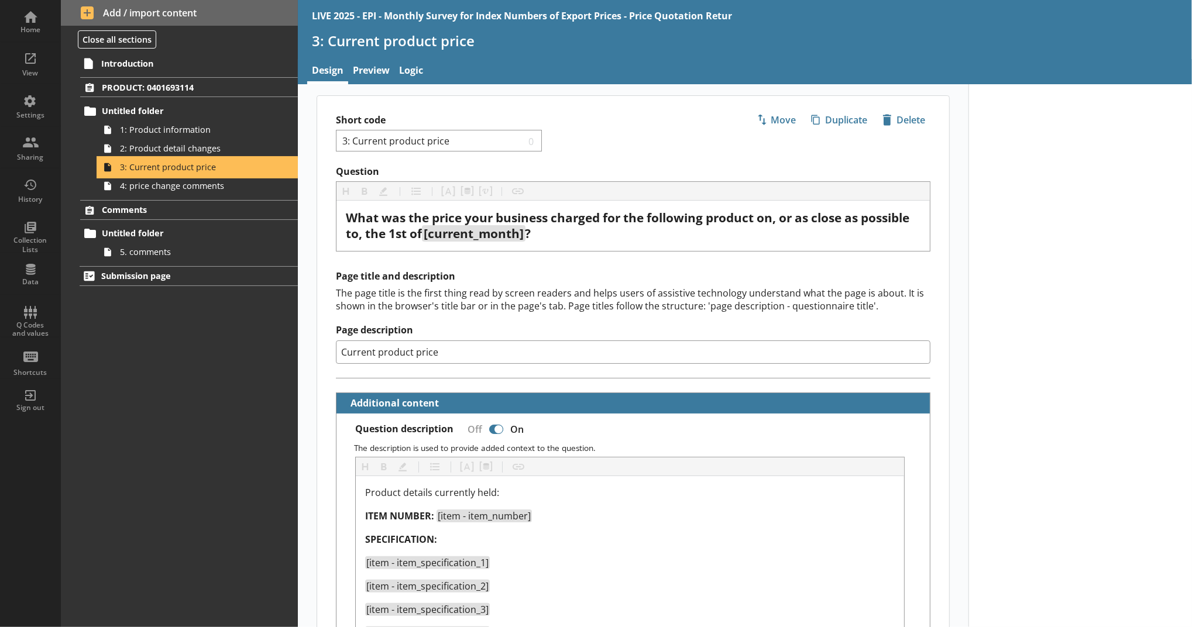
type textarea "x"
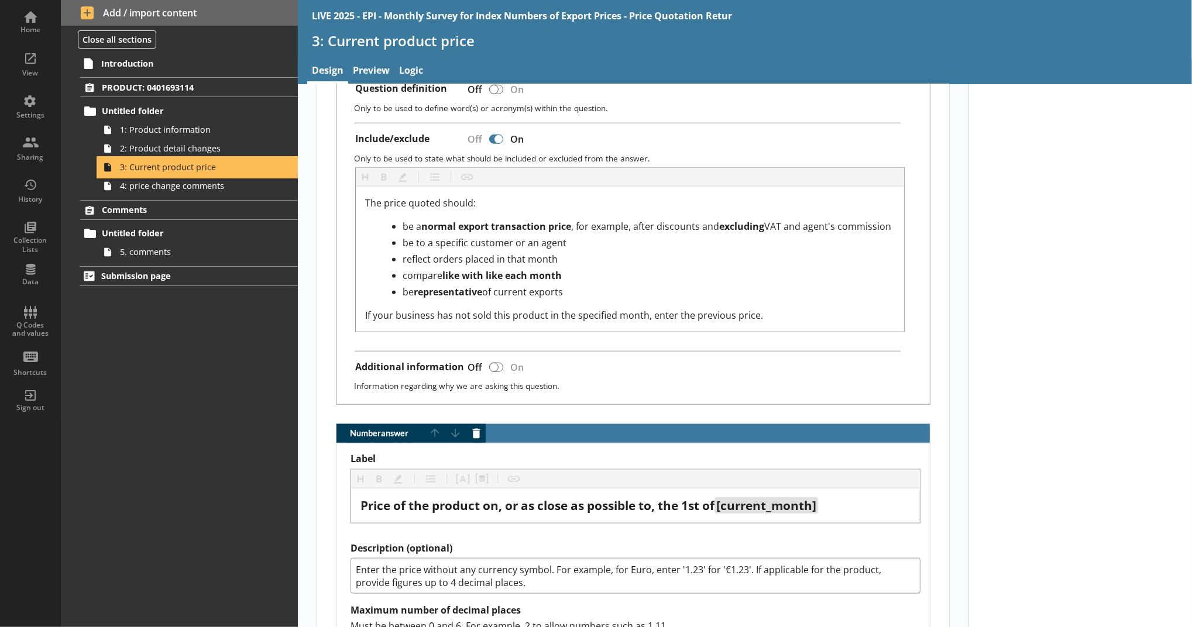
scroll to position [1090, 0]
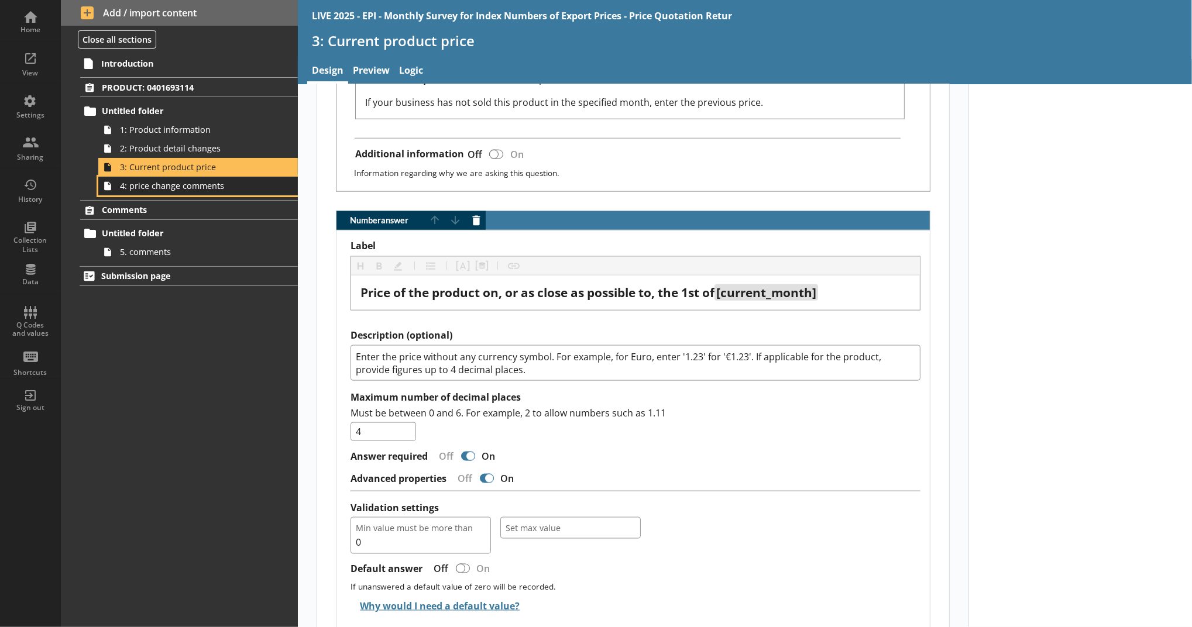
click at [246, 190] on span "4: price change comments" at bounding box center [191, 185] width 143 height 11
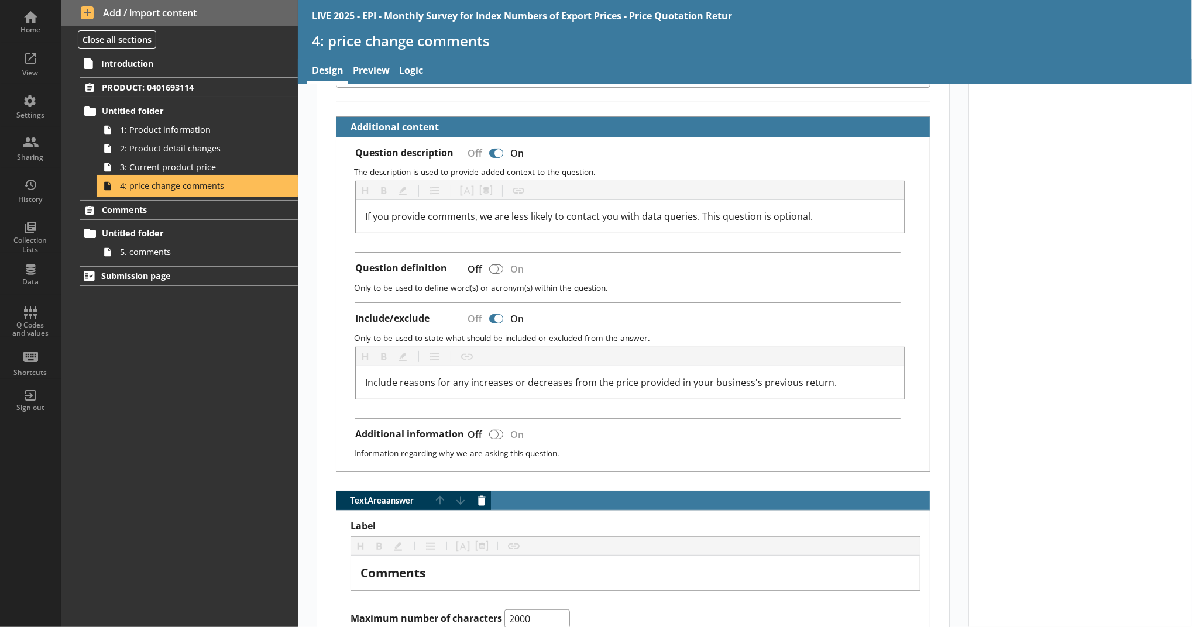
scroll to position [473, 0]
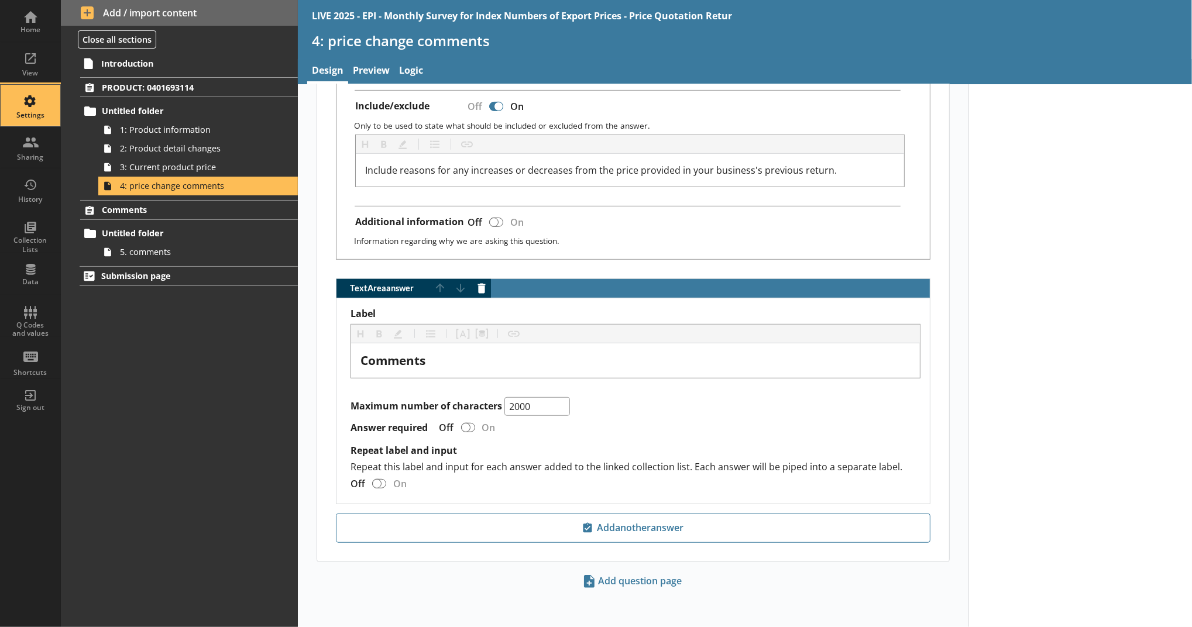
click at [14, 96] on div "Settings" at bounding box center [30, 105] width 41 height 41
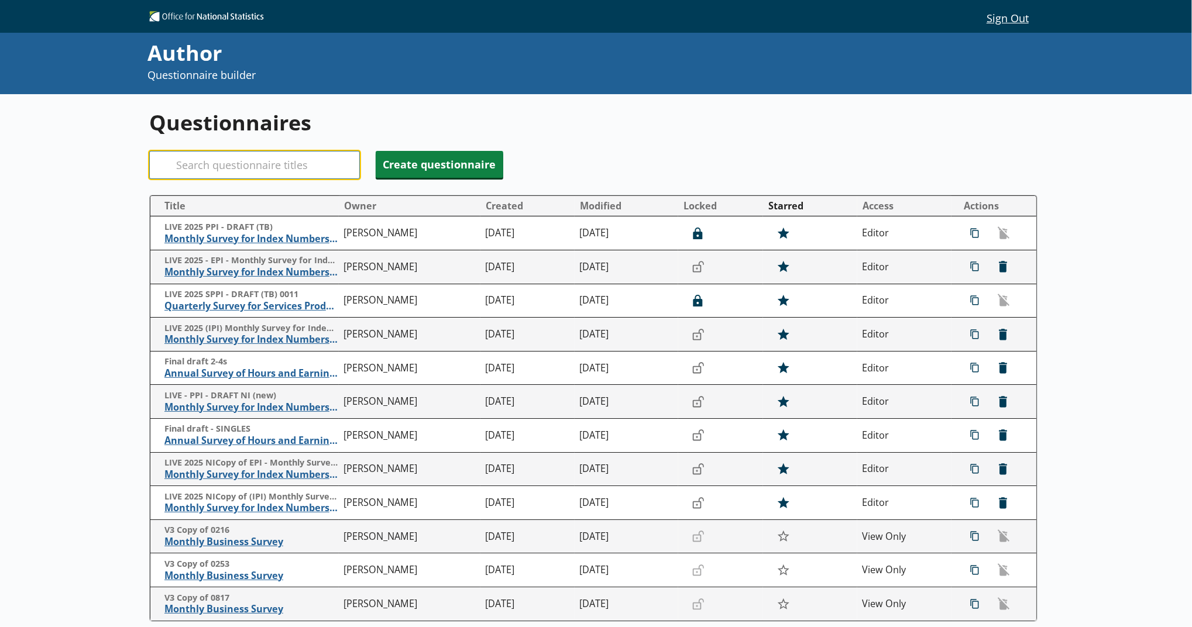
click at [266, 174] on input "Search" at bounding box center [254, 165] width 211 height 28
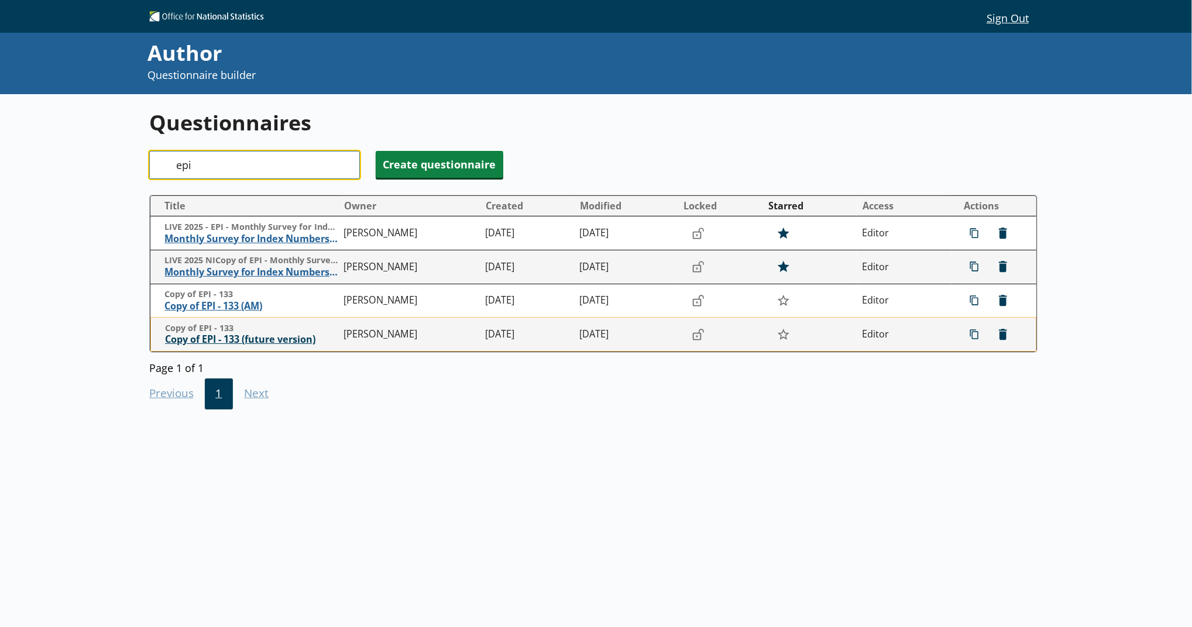
type input "epi"
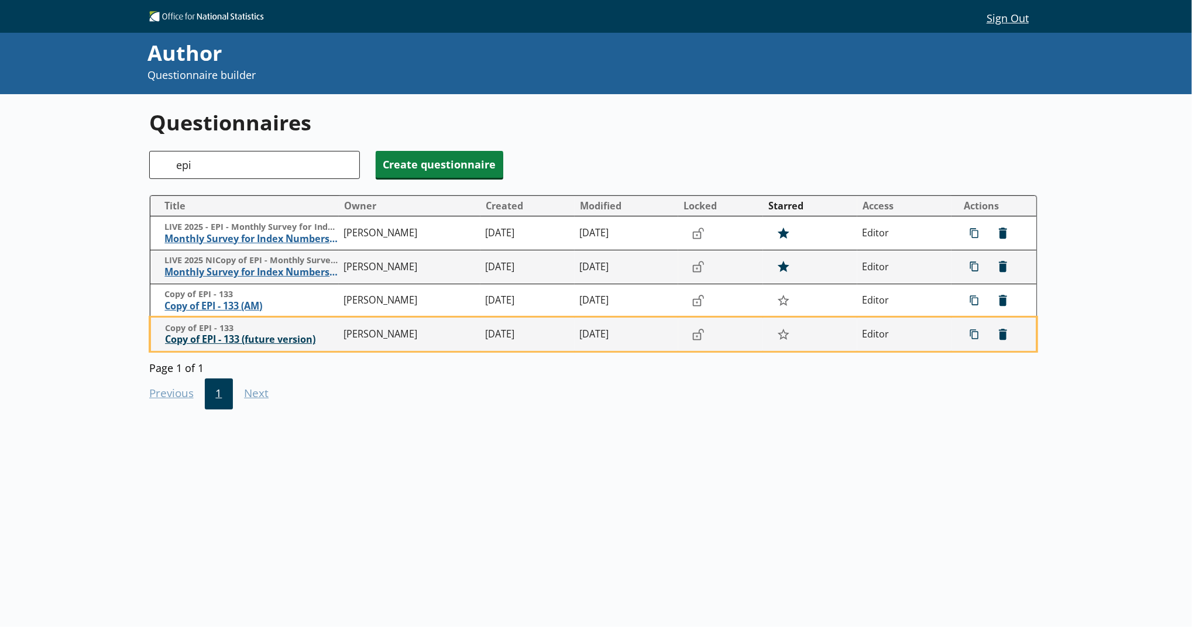
click at [257, 341] on span "Copy of EPI - 133 (future version)" at bounding box center [251, 340] width 173 height 12
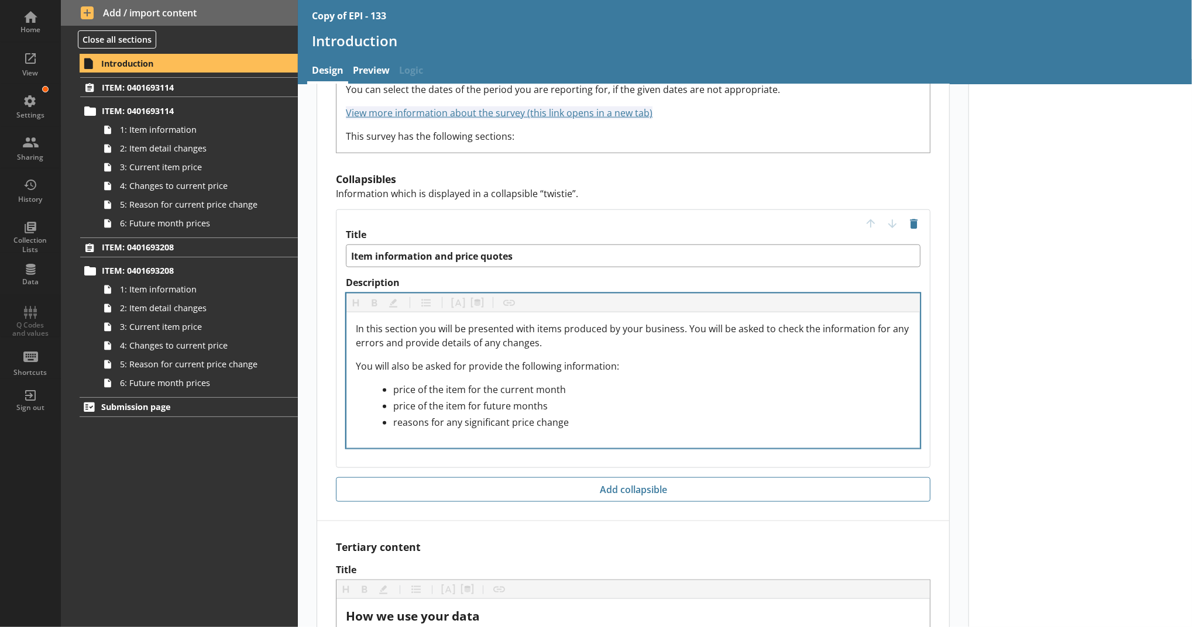
scroll to position [1154, 0]
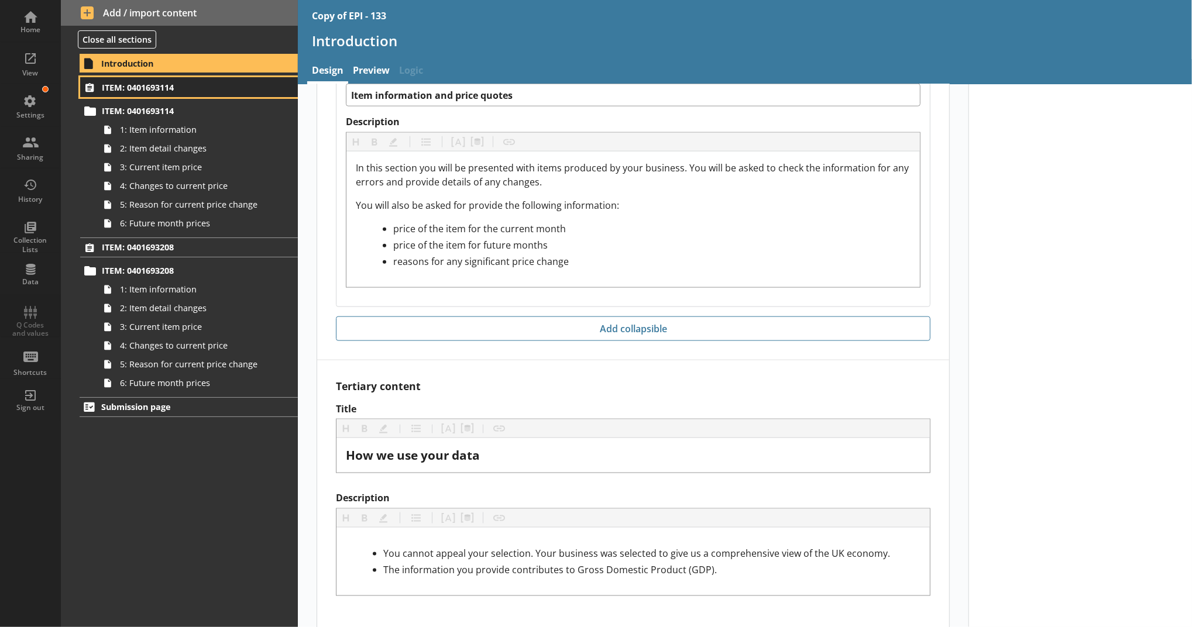
click at [213, 80] on link "ITEM: 0401693114" at bounding box center [189, 87] width 218 height 20
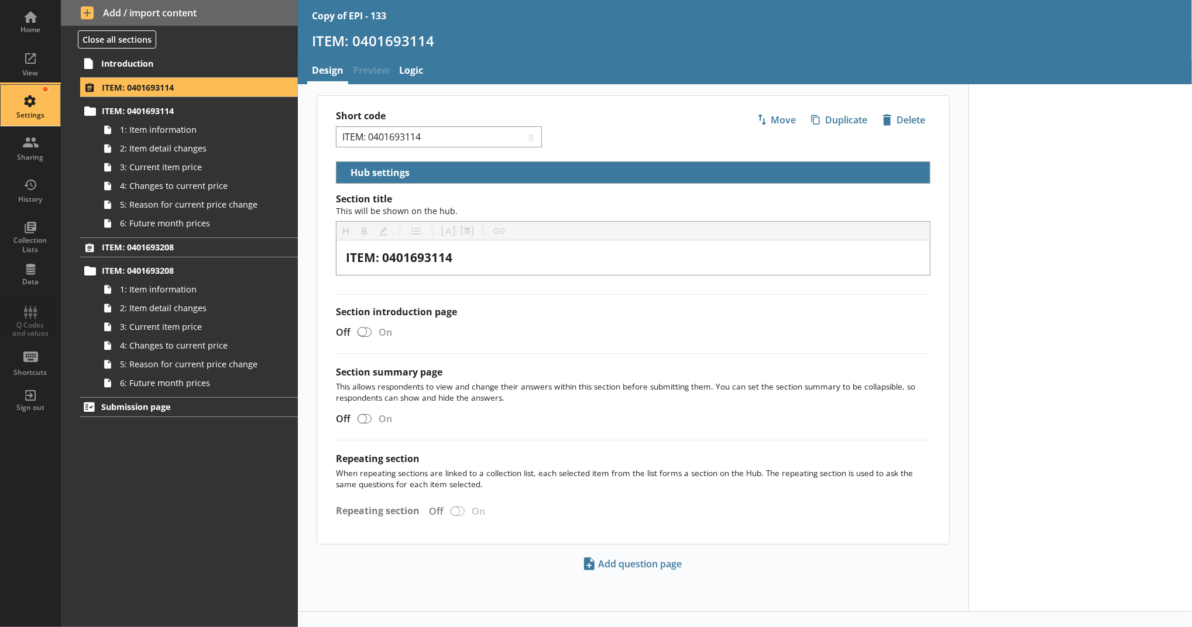
click at [38, 84] on link "Settings" at bounding box center [30, 105] width 61 height 42
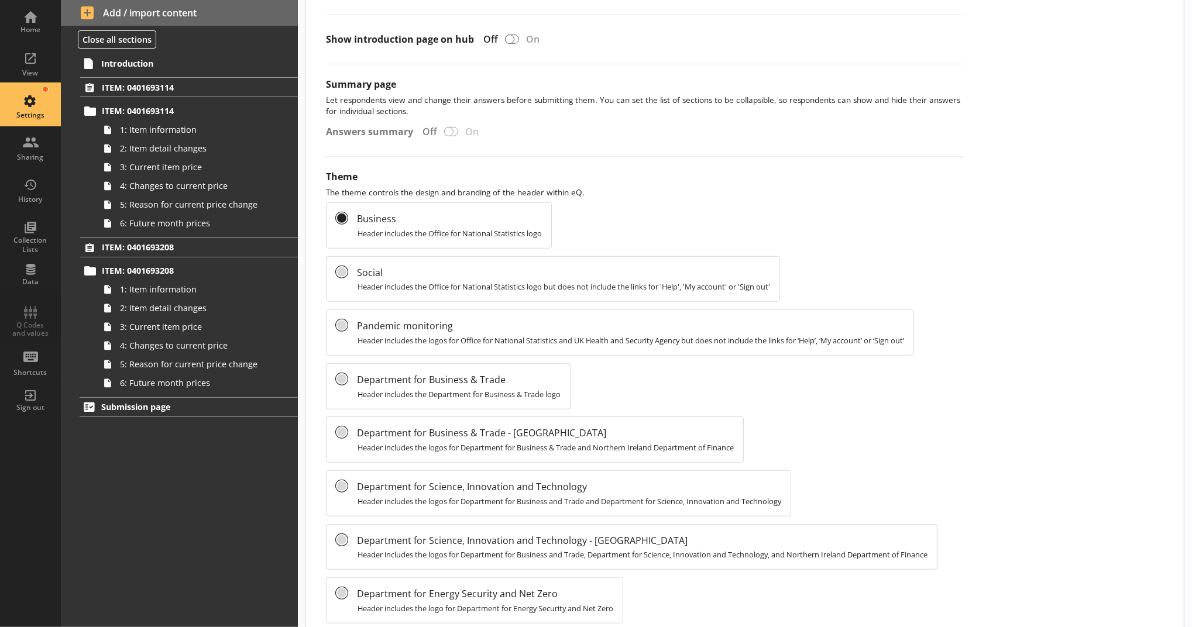
scroll to position [496, 0]
click at [182, 128] on span "1: Item information" at bounding box center [191, 129] width 143 height 11
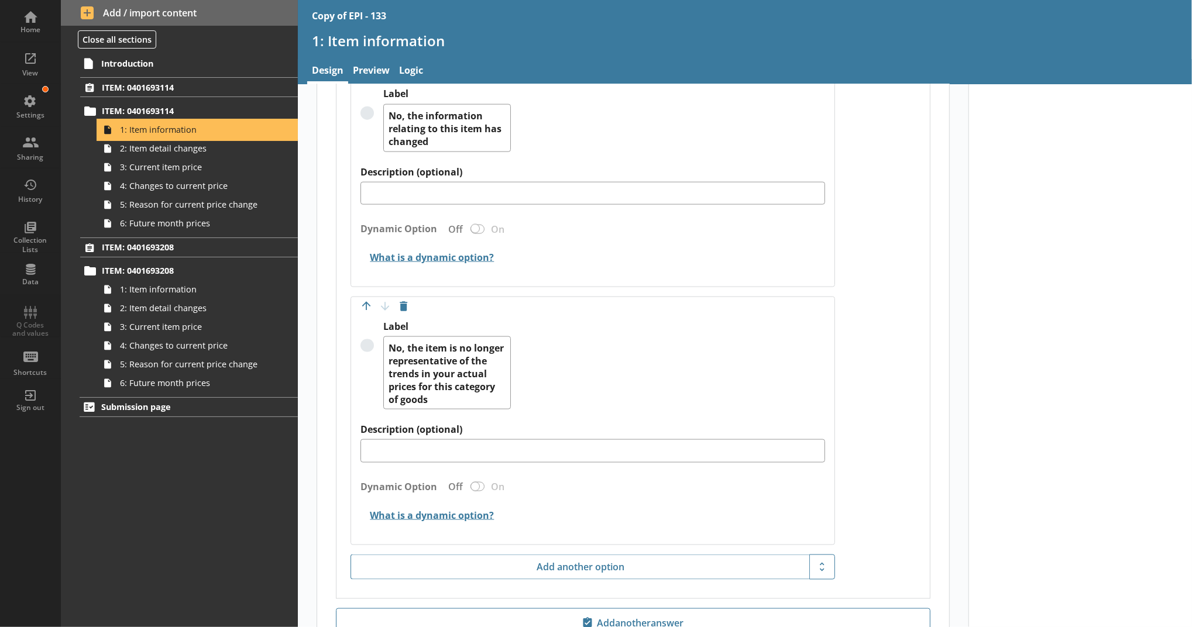
scroll to position [1211, 0]
click at [222, 147] on span "2: Item detail changes" at bounding box center [191, 148] width 143 height 11
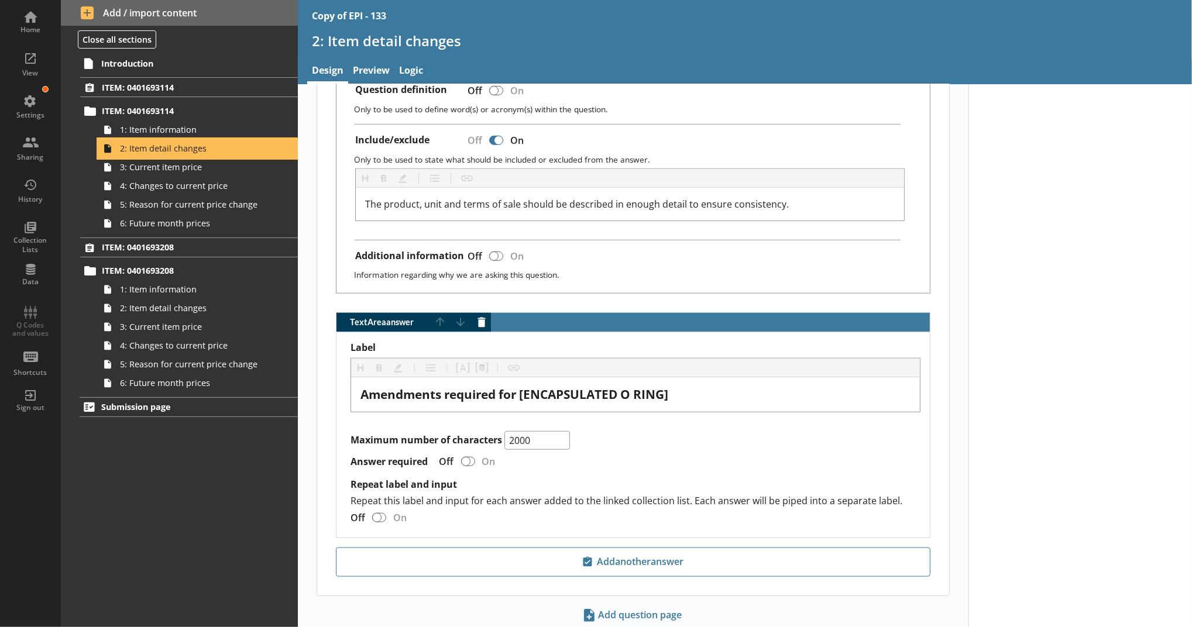
scroll to position [736, 0]
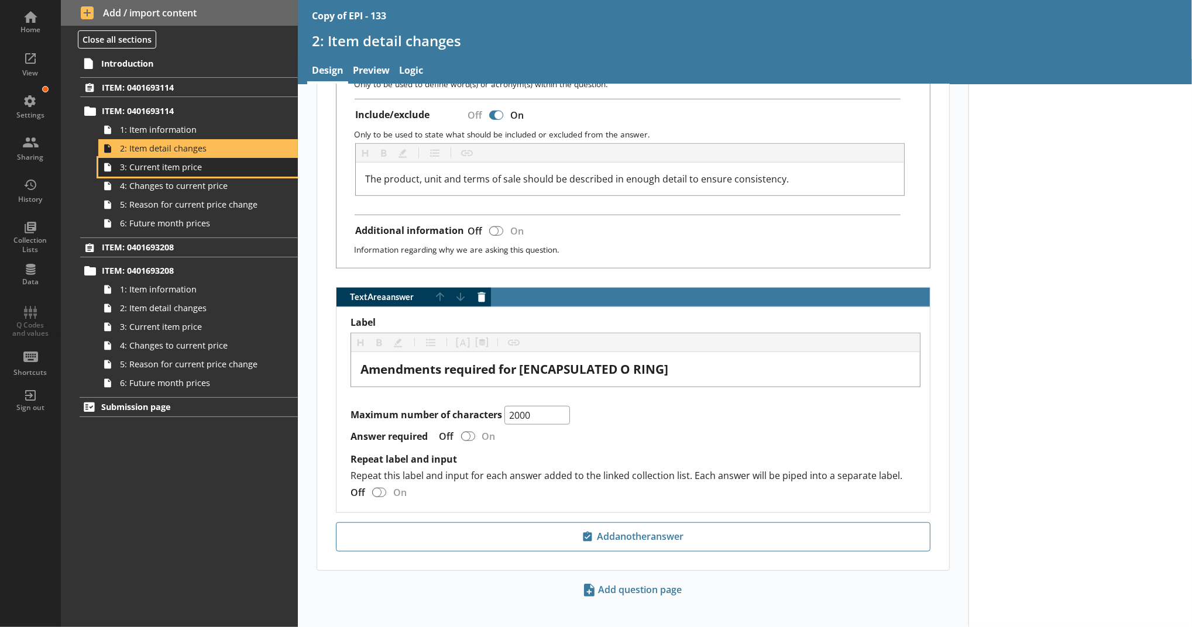
click at [208, 167] on span "3: Current item price" at bounding box center [191, 167] width 143 height 11
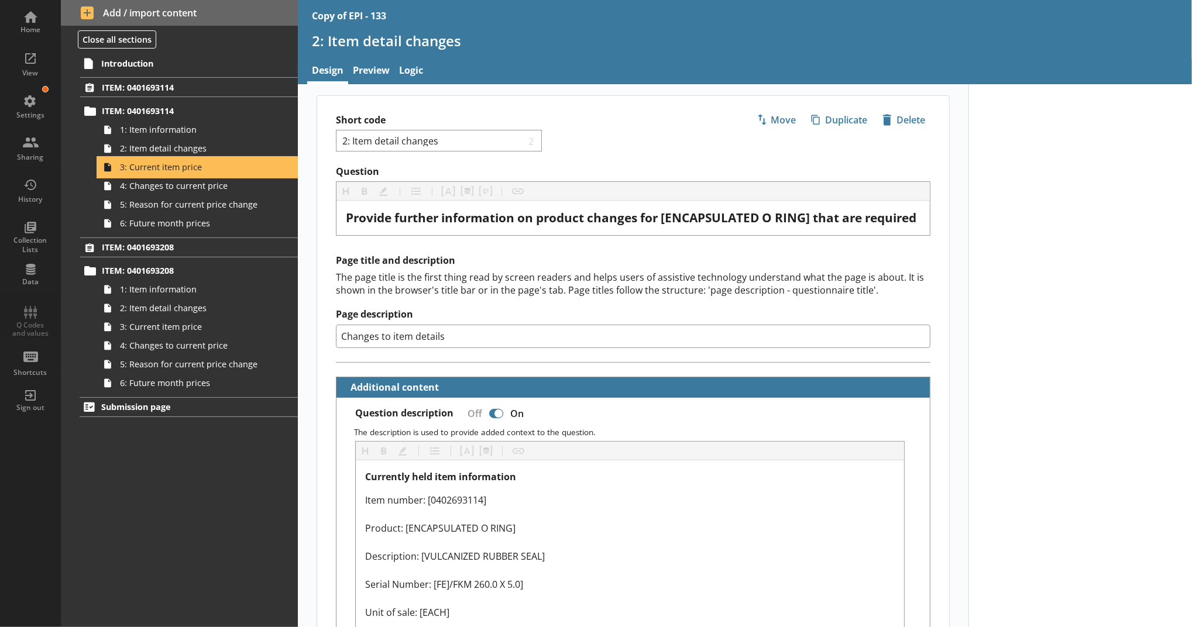
type textarea "x"
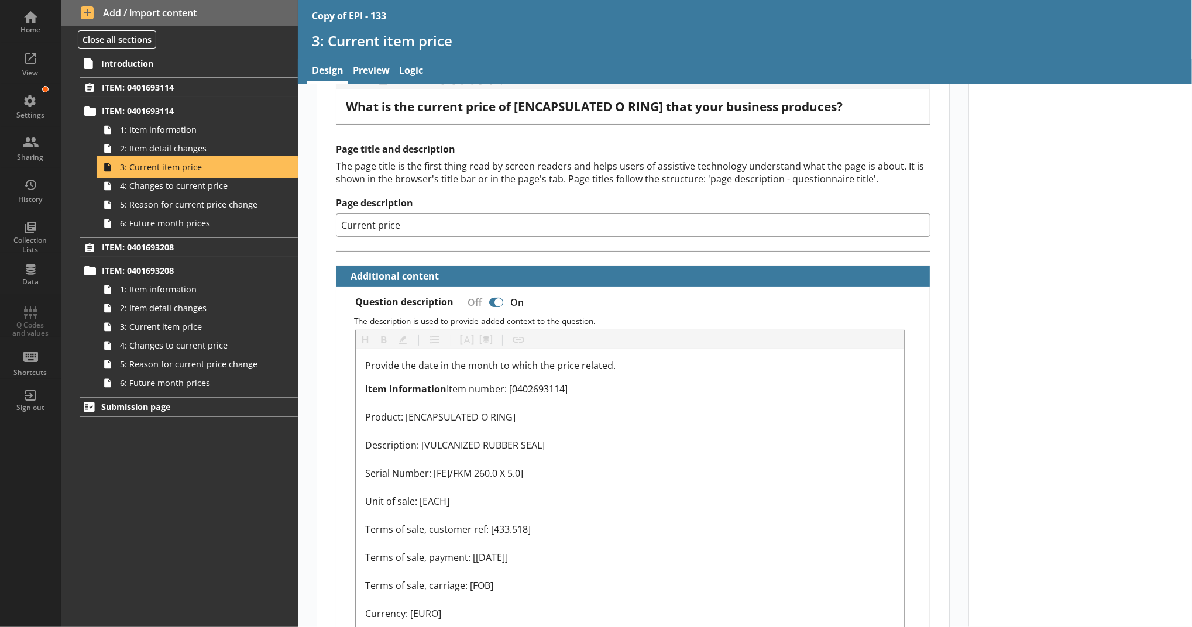
scroll to position [111, 0]
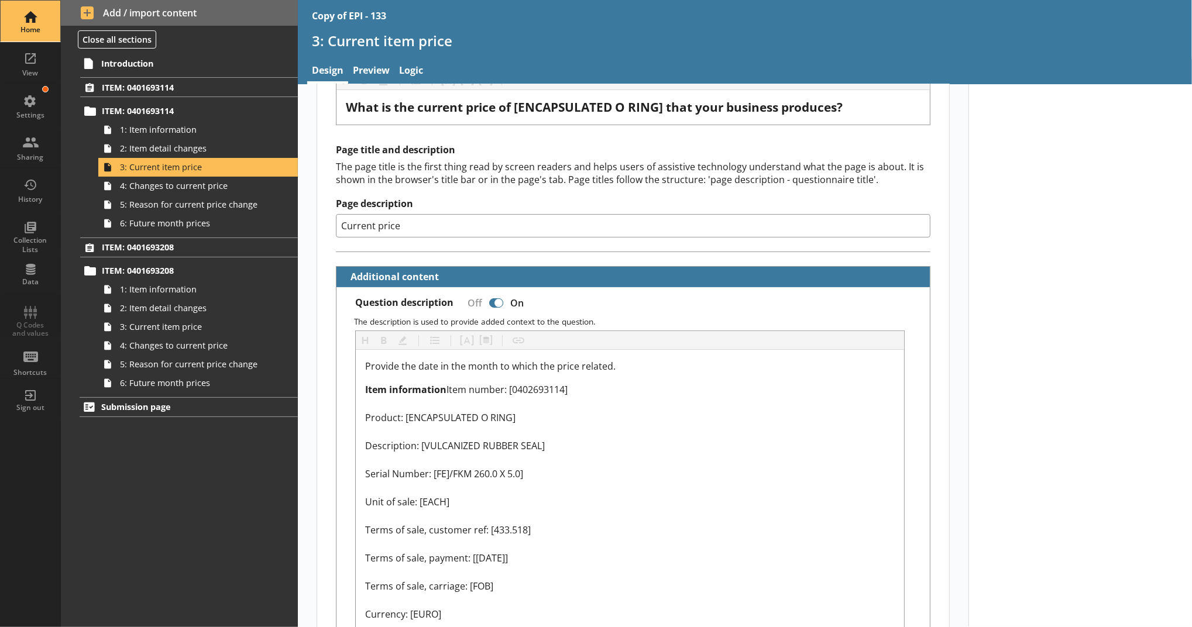
click at [39, 23] on div "Home" at bounding box center [30, 21] width 41 height 41
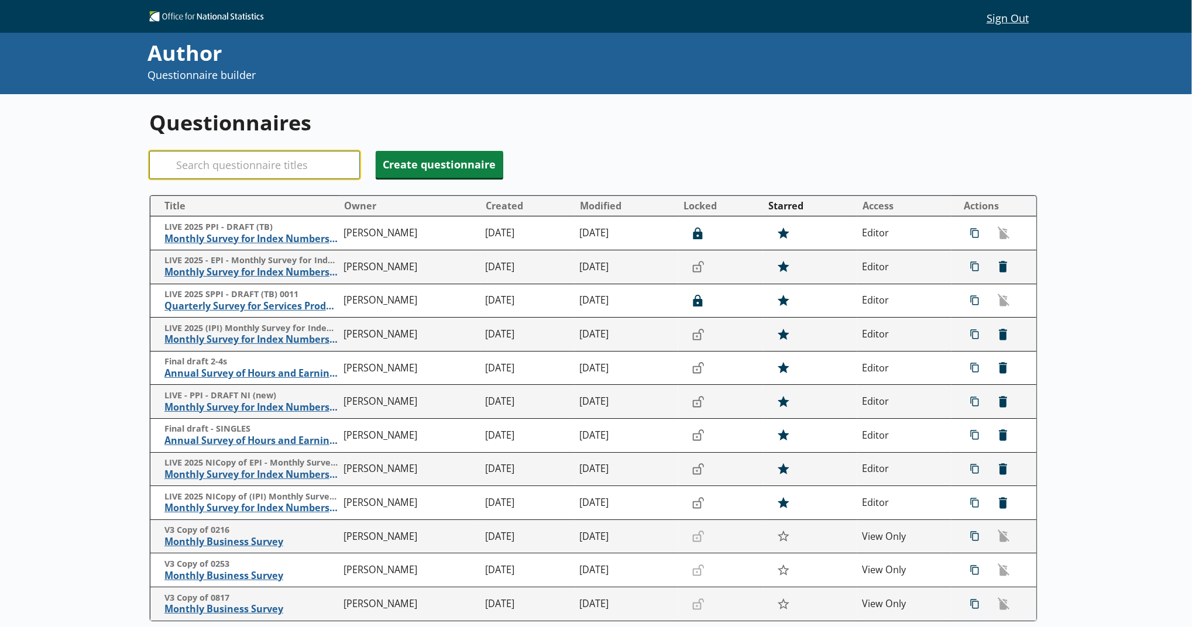
click at [204, 164] on input "Search" at bounding box center [254, 165] width 211 height 28
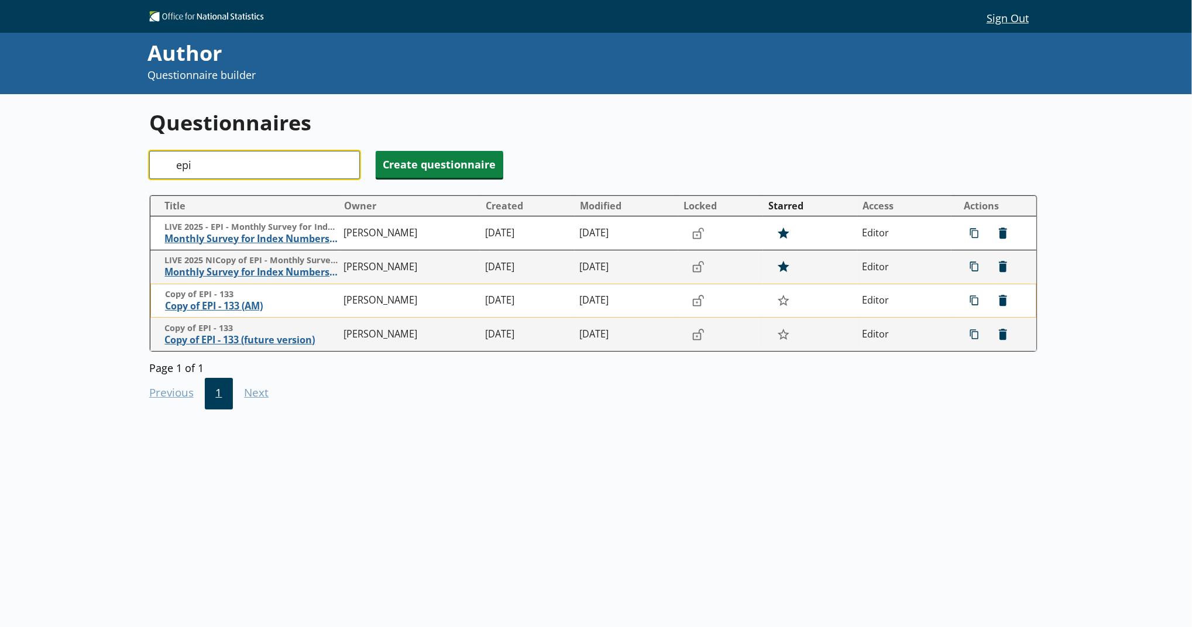
type input "epi"
click at [235, 300] on span "Copy of EPI - 133" at bounding box center [251, 294] width 173 height 11
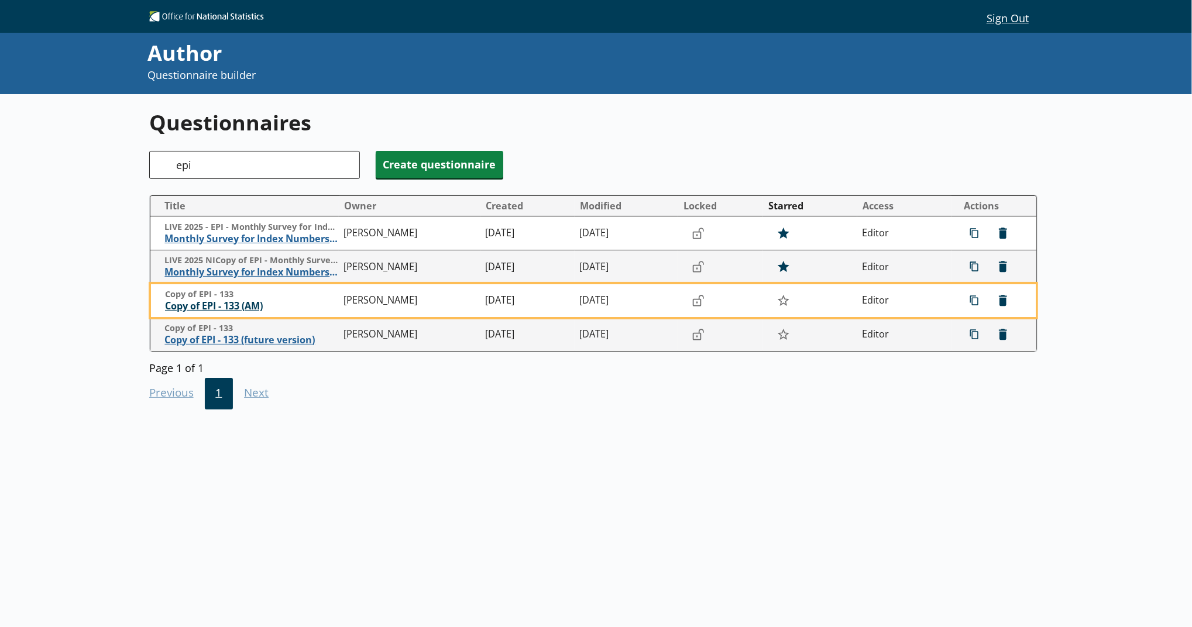
click at [233, 307] on span "Copy of EPI - 133 (AM)" at bounding box center [251, 306] width 173 height 12
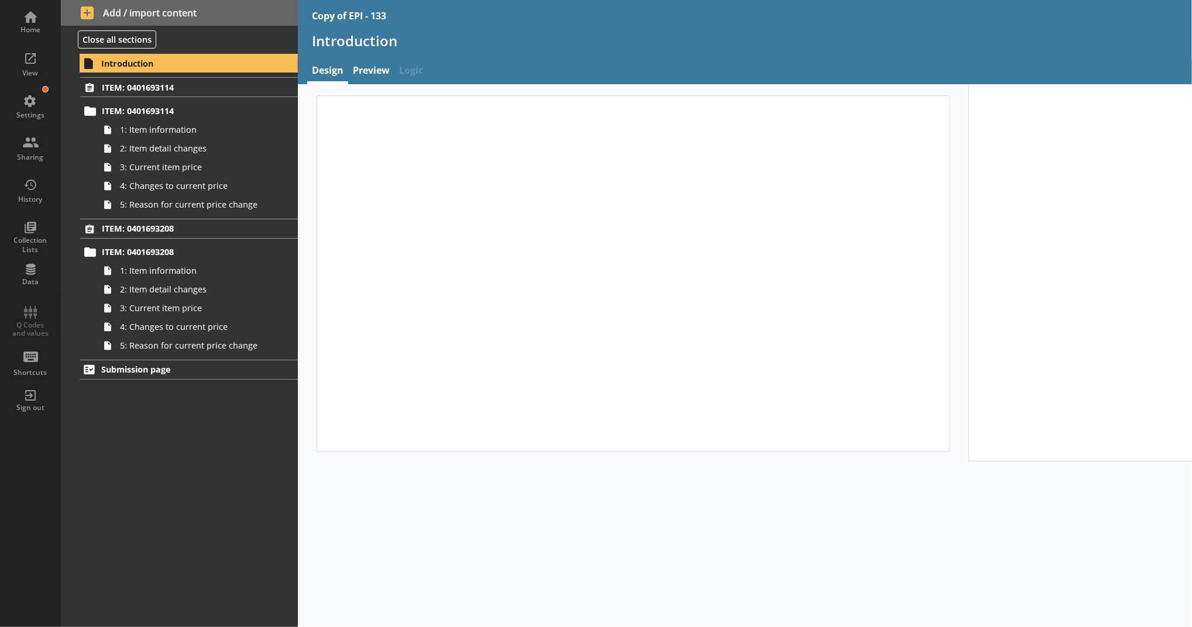
type textarea "x"
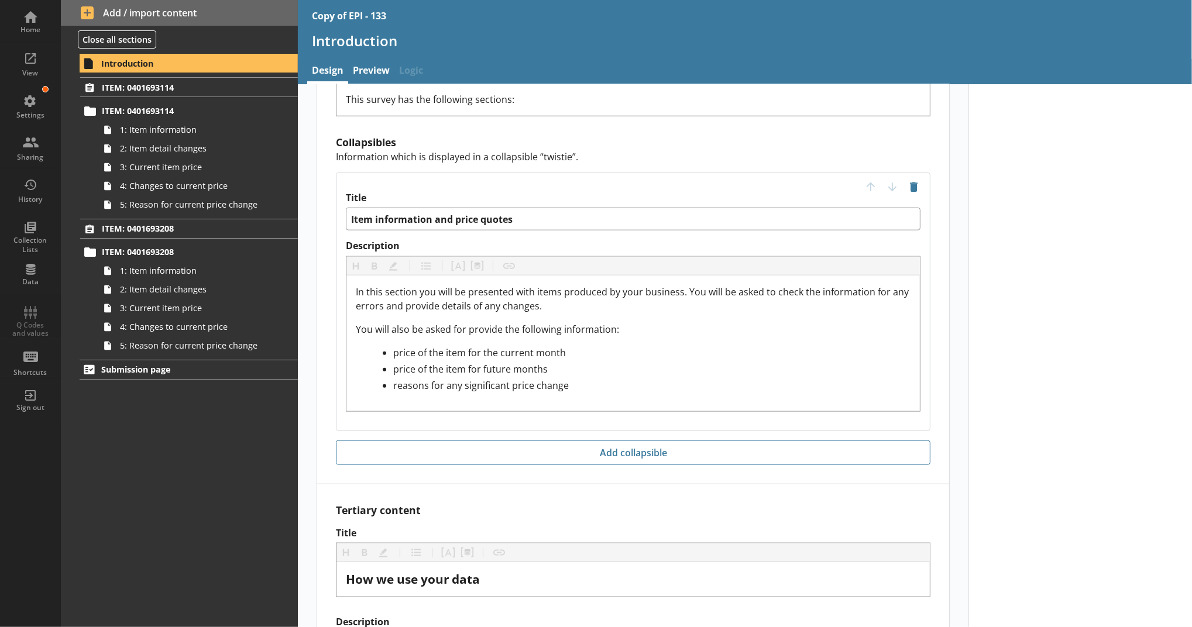
scroll to position [1154, 0]
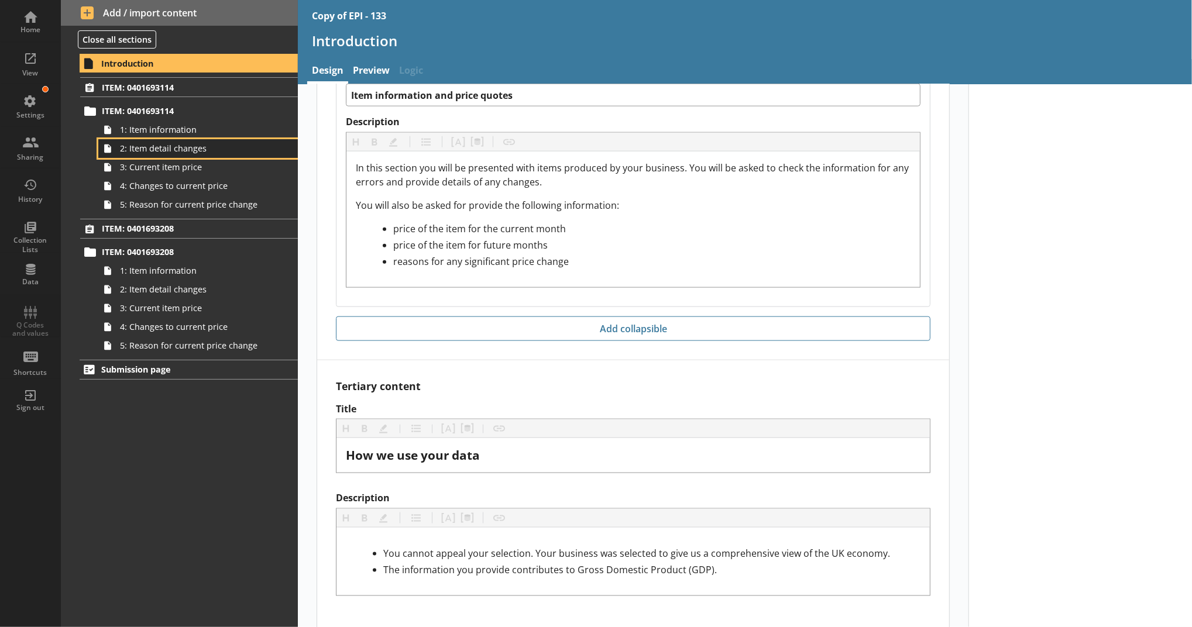
click at [177, 142] on link "2: Item detail changes" at bounding box center [198, 148] width 200 height 19
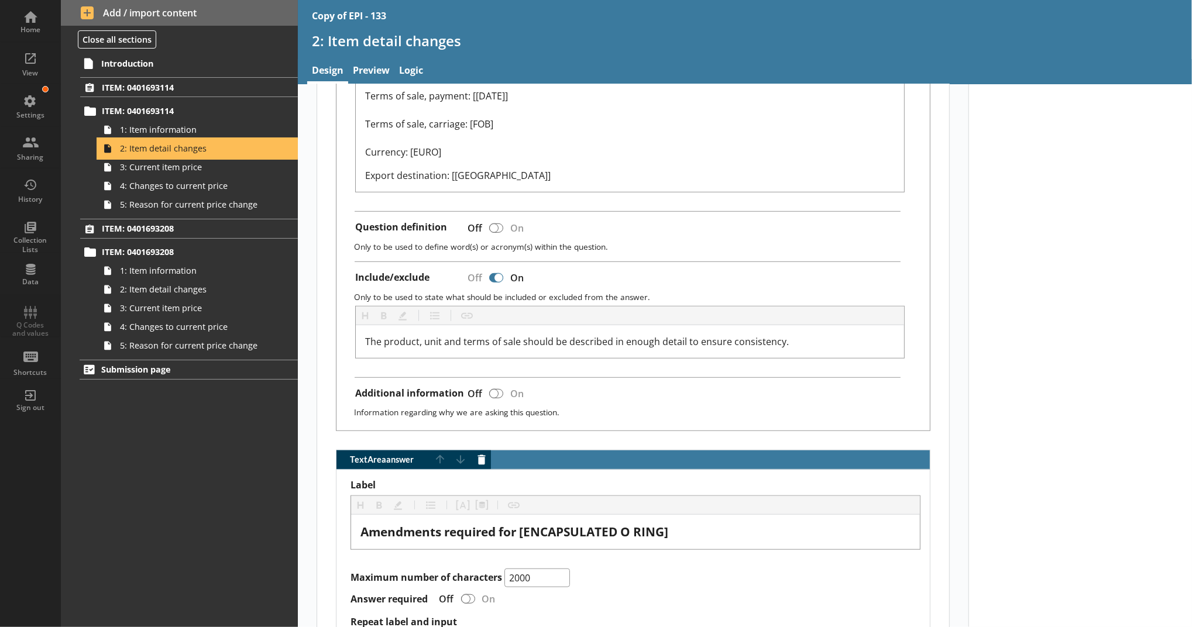
scroll to position [761, 0]
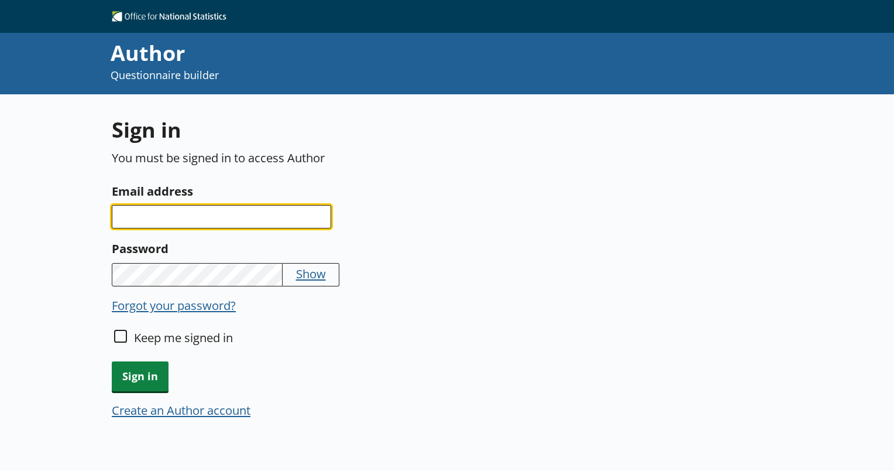
click at [286, 212] on input "Email address" at bounding box center [221, 216] width 219 height 23
type input "[EMAIL_ADDRESS][PERSON_NAME][DOMAIN_NAME]"
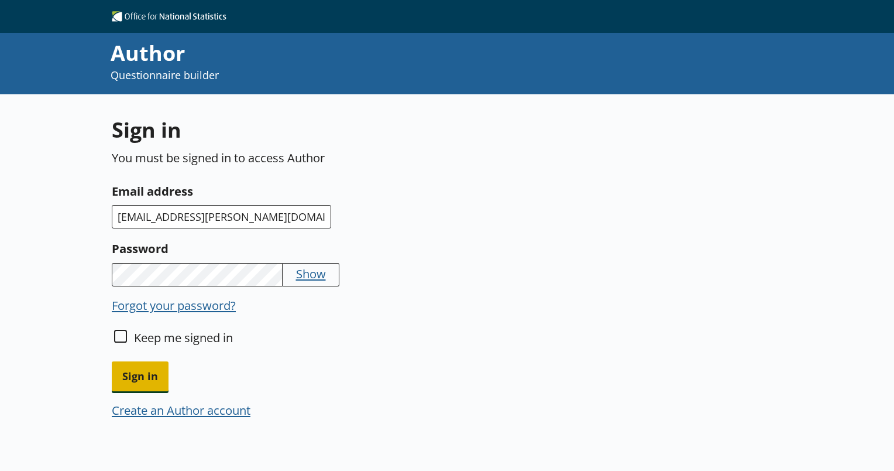
click at [165, 369] on span "Sign in" at bounding box center [140, 376] width 57 height 30
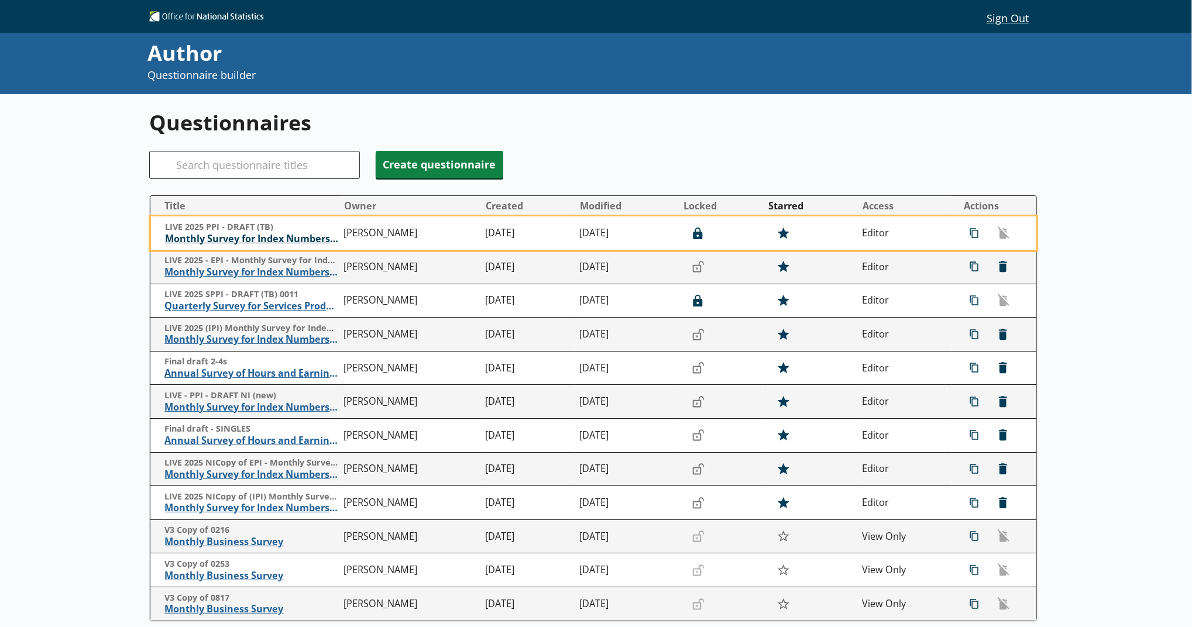
click at [270, 242] on span "Monthly Survey for Index Numbers of Producer Prices - Price Quotation Return" at bounding box center [251, 239] width 173 height 12
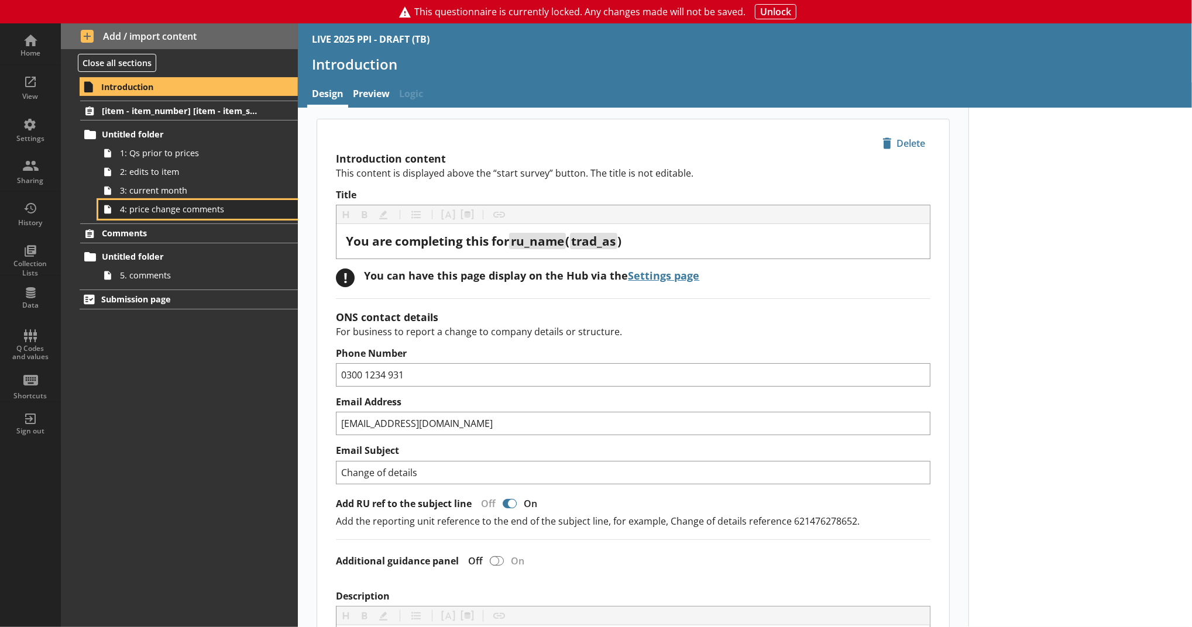
click at [217, 202] on link "4: price change comments" at bounding box center [198, 209] width 200 height 19
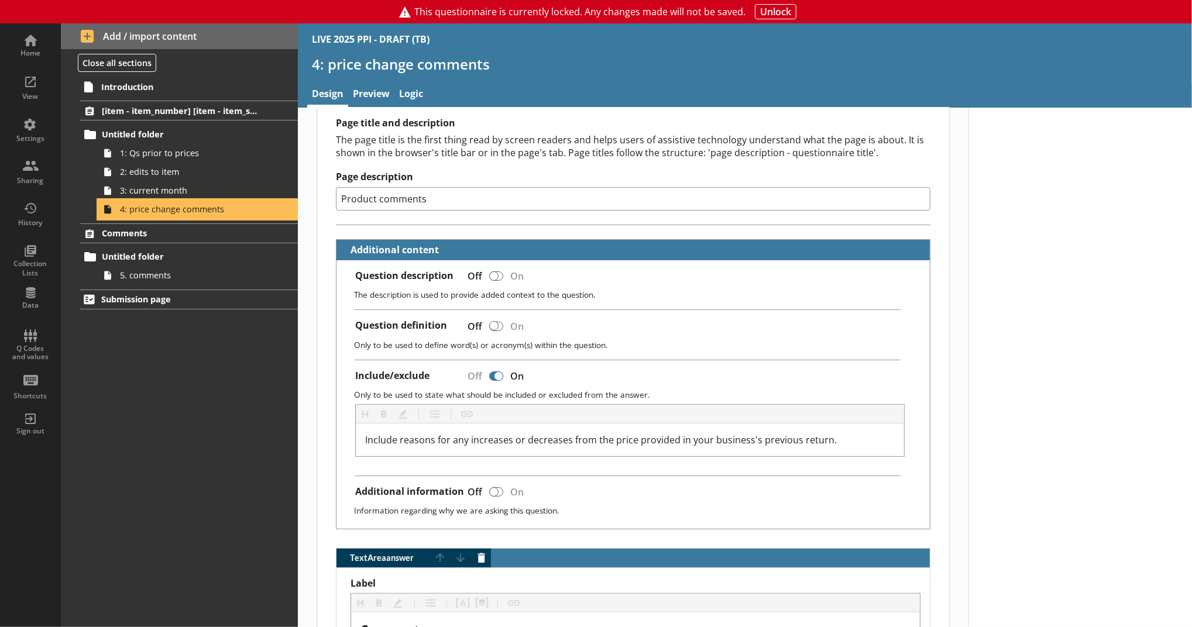
scroll to position [142, 0]
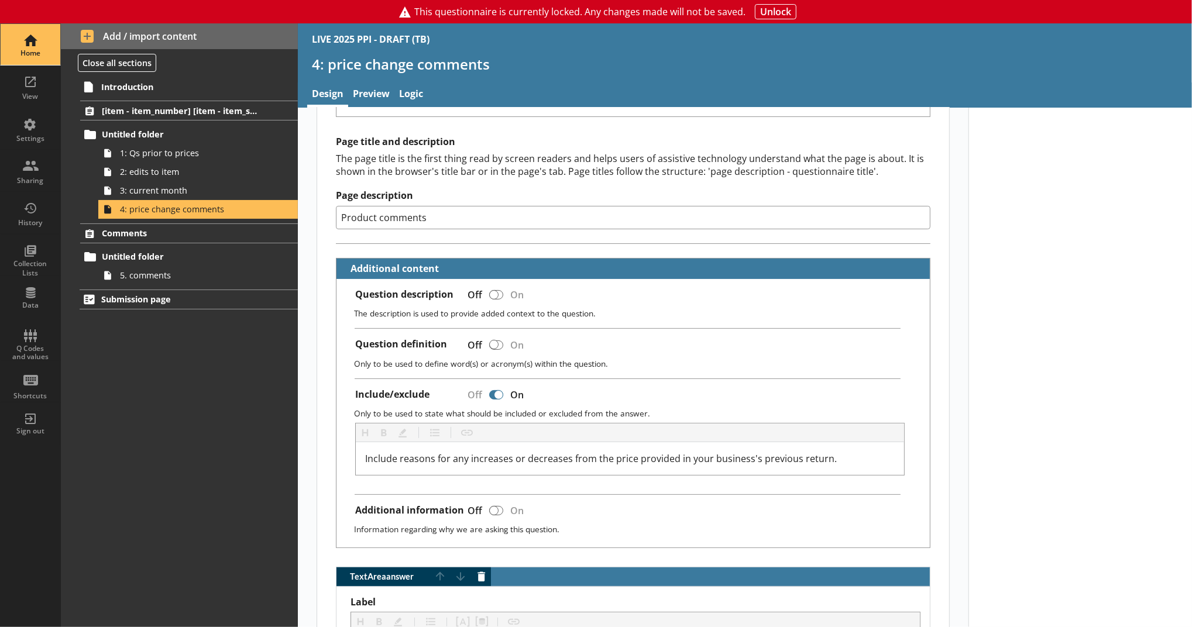
click at [49, 49] on div "Home" at bounding box center [30, 53] width 41 height 9
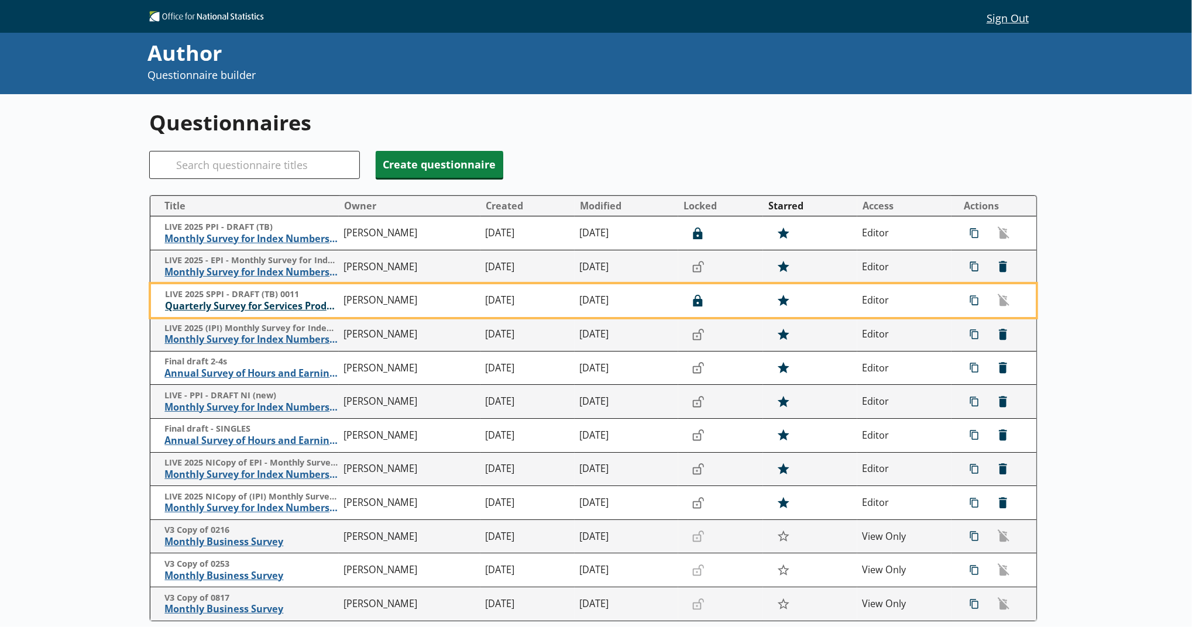
click at [274, 311] on span "Quarterly Survey for Services Producer Price Indices" at bounding box center [251, 306] width 173 height 12
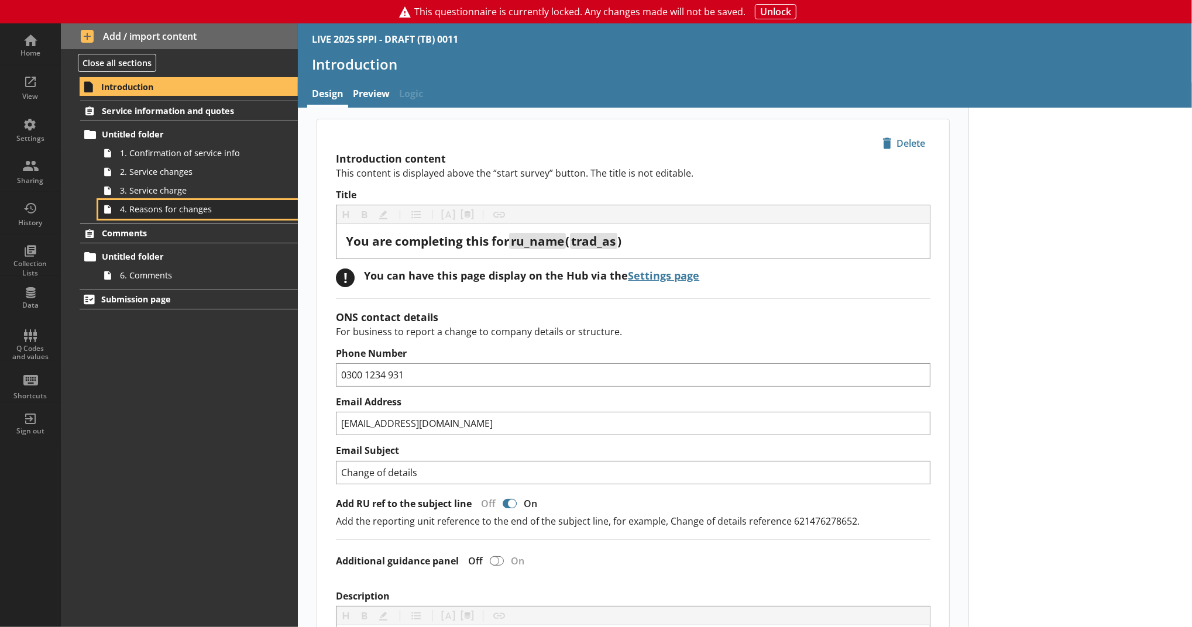
click at [218, 210] on span "4. Reasons for changes" at bounding box center [191, 209] width 143 height 11
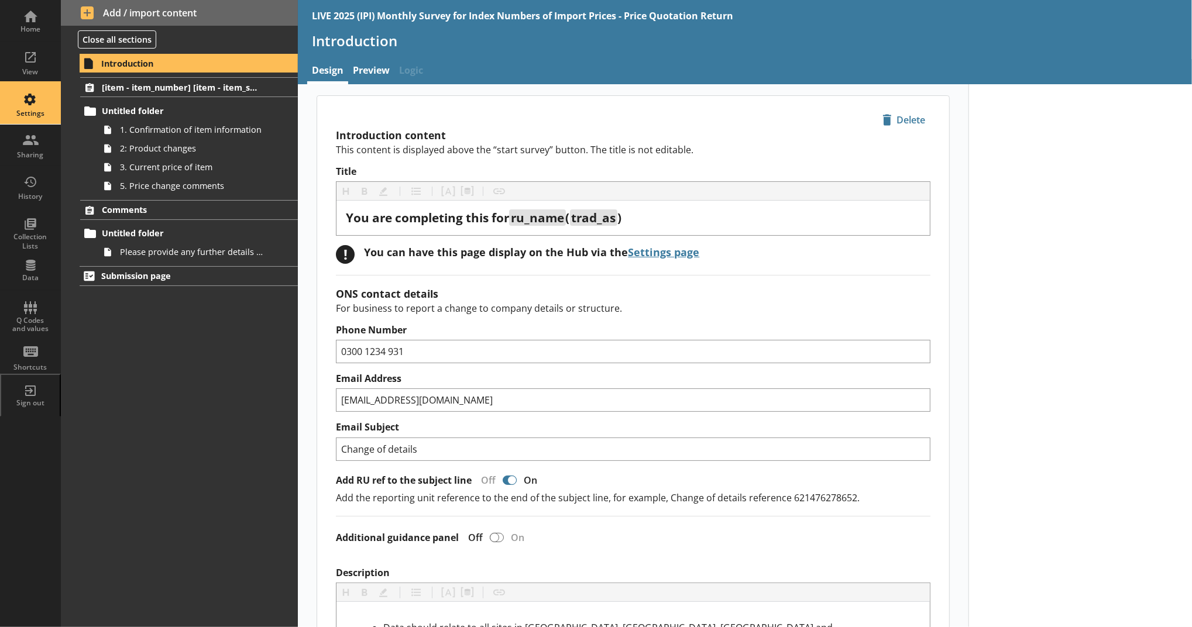
drag, startPoint x: 0, startPoint y: 0, endPoint x: 47, endPoint y: 92, distance: 103.9
click at [47, 92] on div "Settings" at bounding box center [30, 103] width 41 height 41
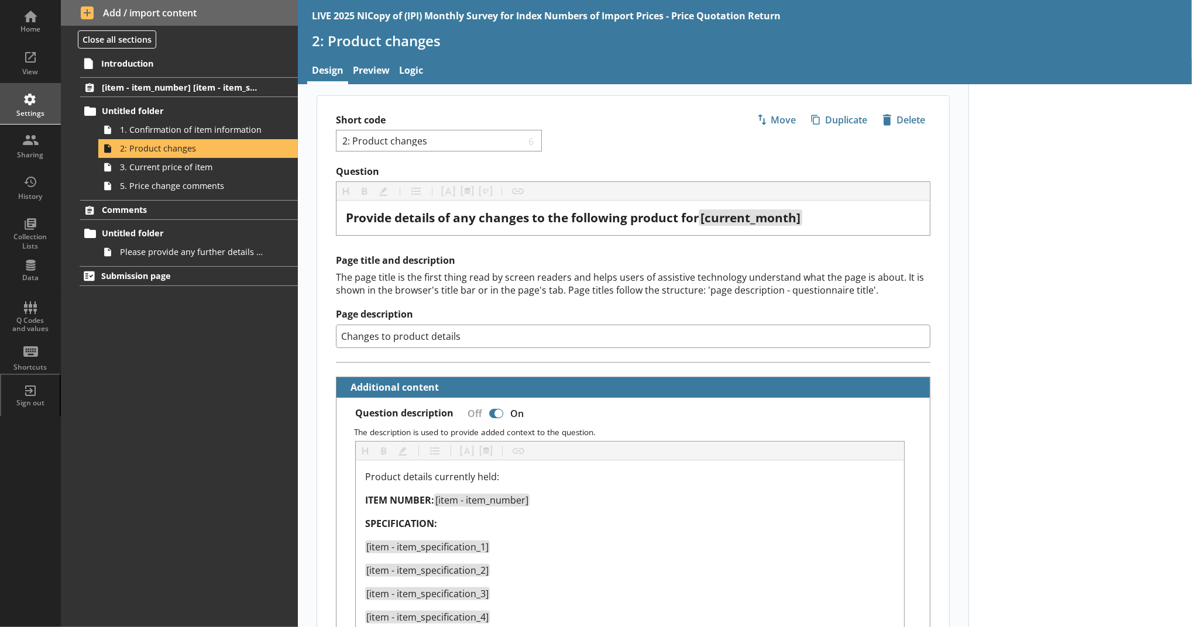
scroll to position [885, 0]
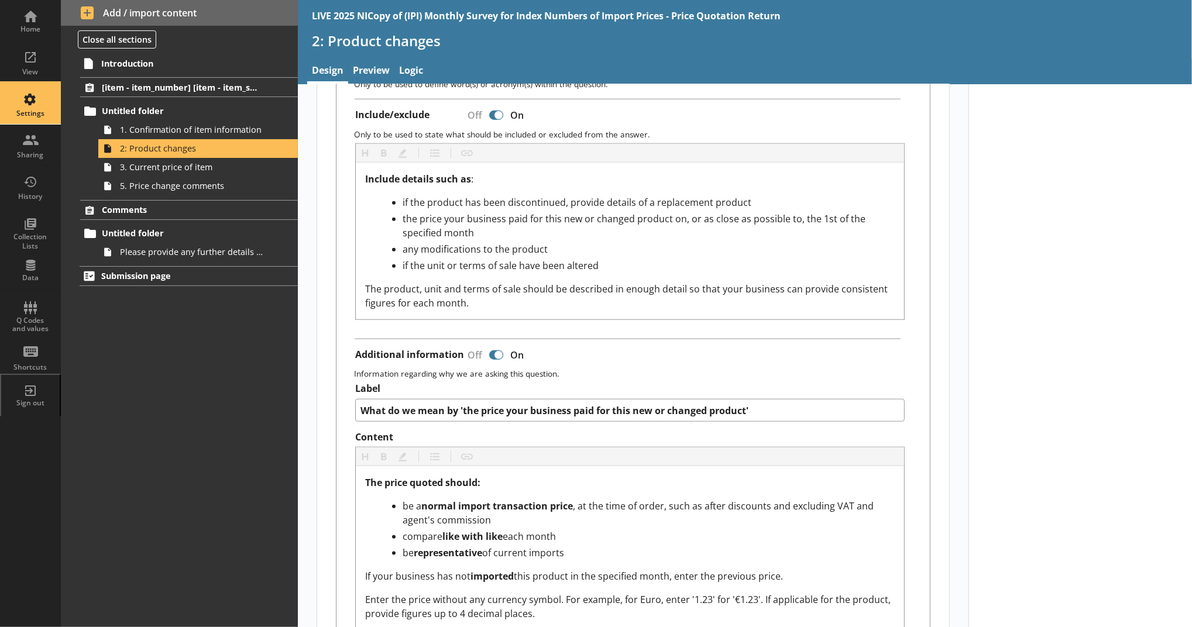
click at [40, 91] on div "Settings" at bounding box center [30, 103] width 41 height 41
